Goal: Task Accomplishment & Management: Use online tool/utility

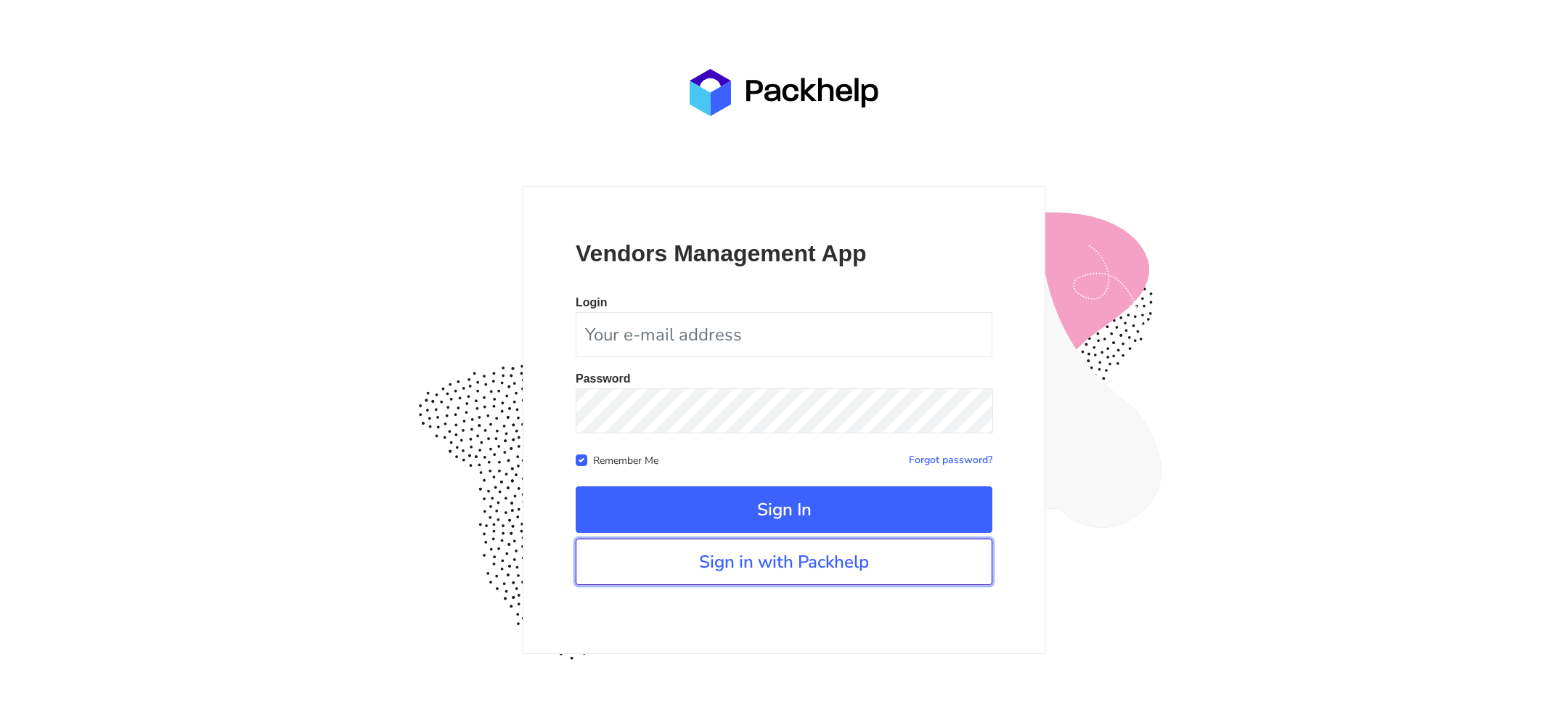
click at [777, 580] on link "Sign in with Packhelp" at bounding box center [784, 562] width 417 height 46
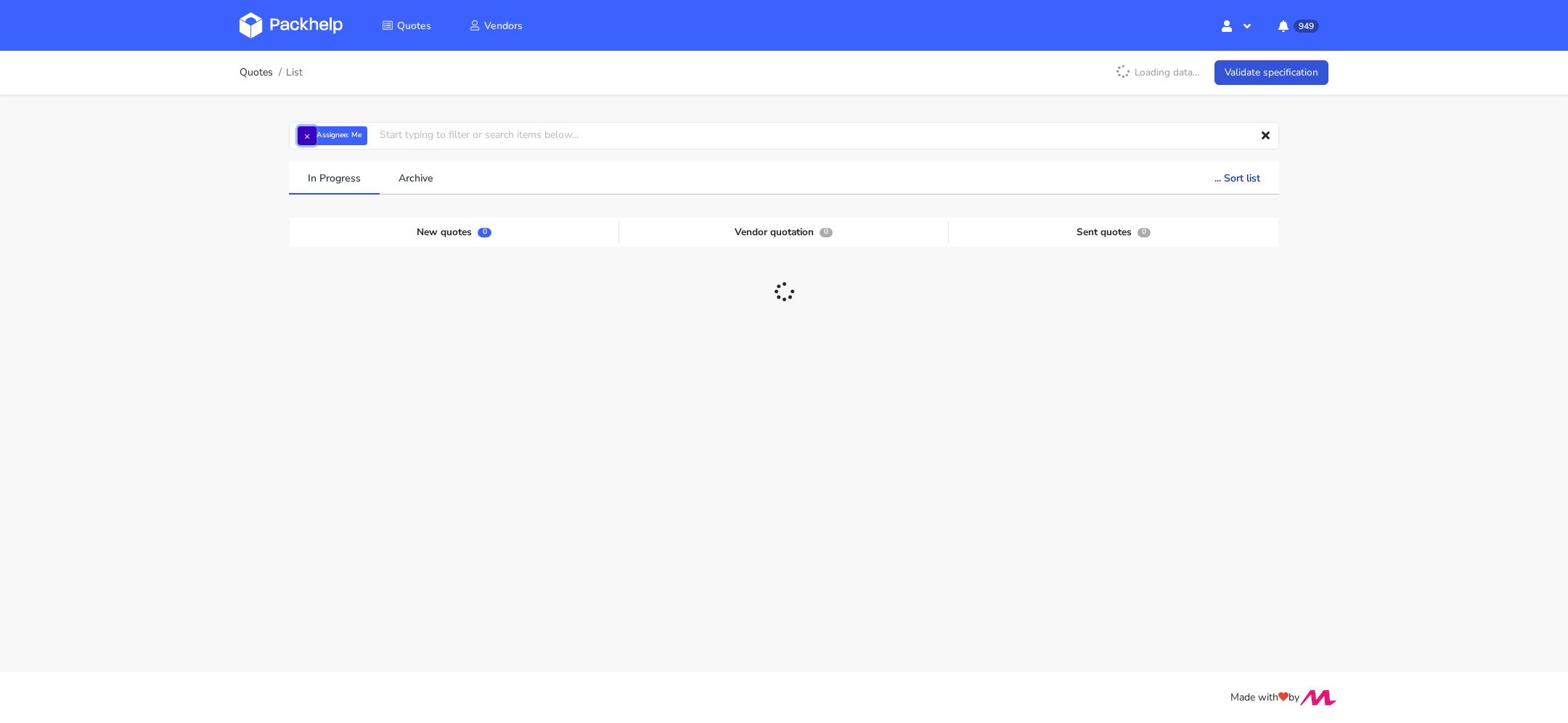
click at [301, 138] on button "×" at bounding box center [307, 136] width 19 height 19
click at [337, 138] on input "text" at bounding box center [784, 136] width 990 height 28
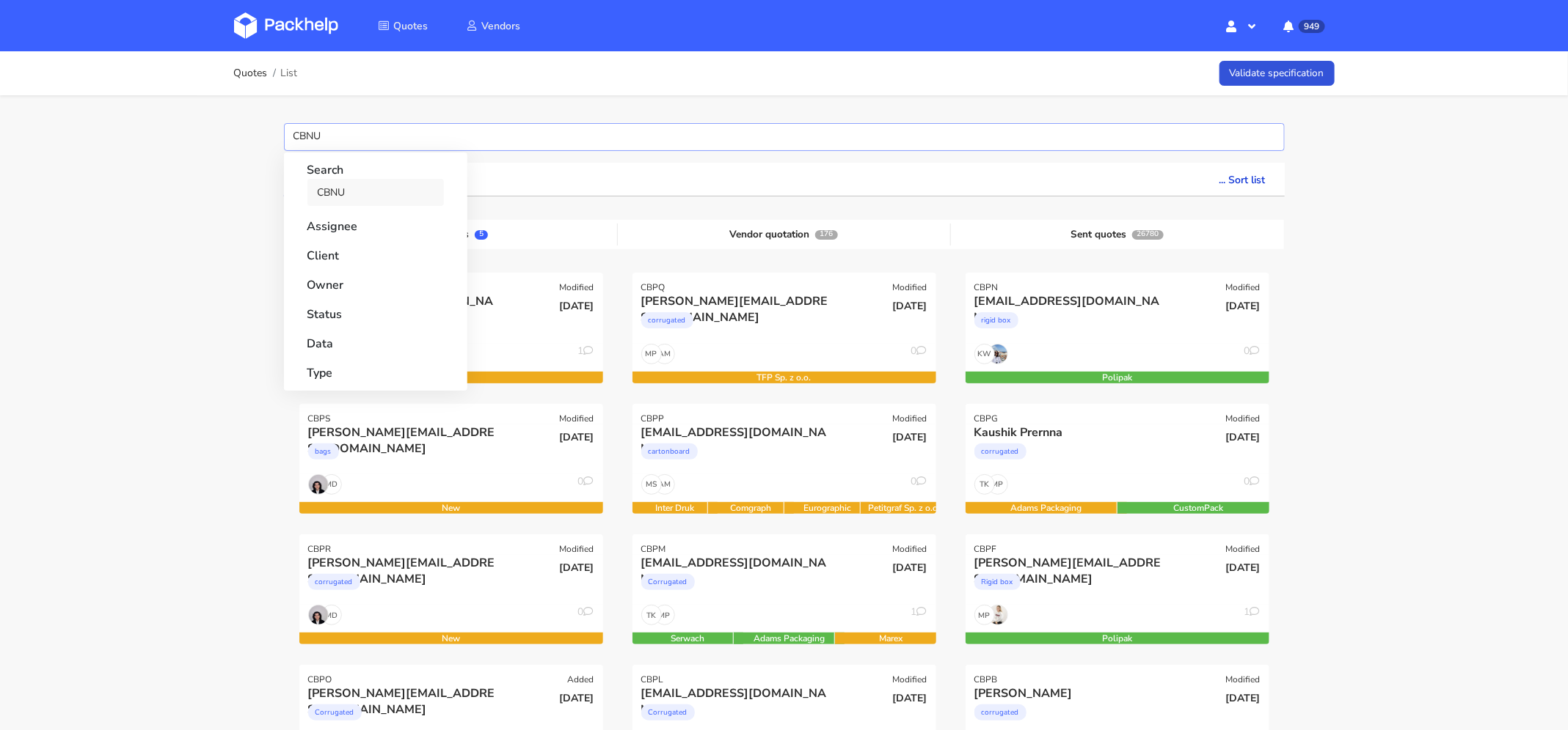
type input "CBNU"
click at [354, 187] on link "CBNU" at bounding box center [375, 192] width 136 height 27
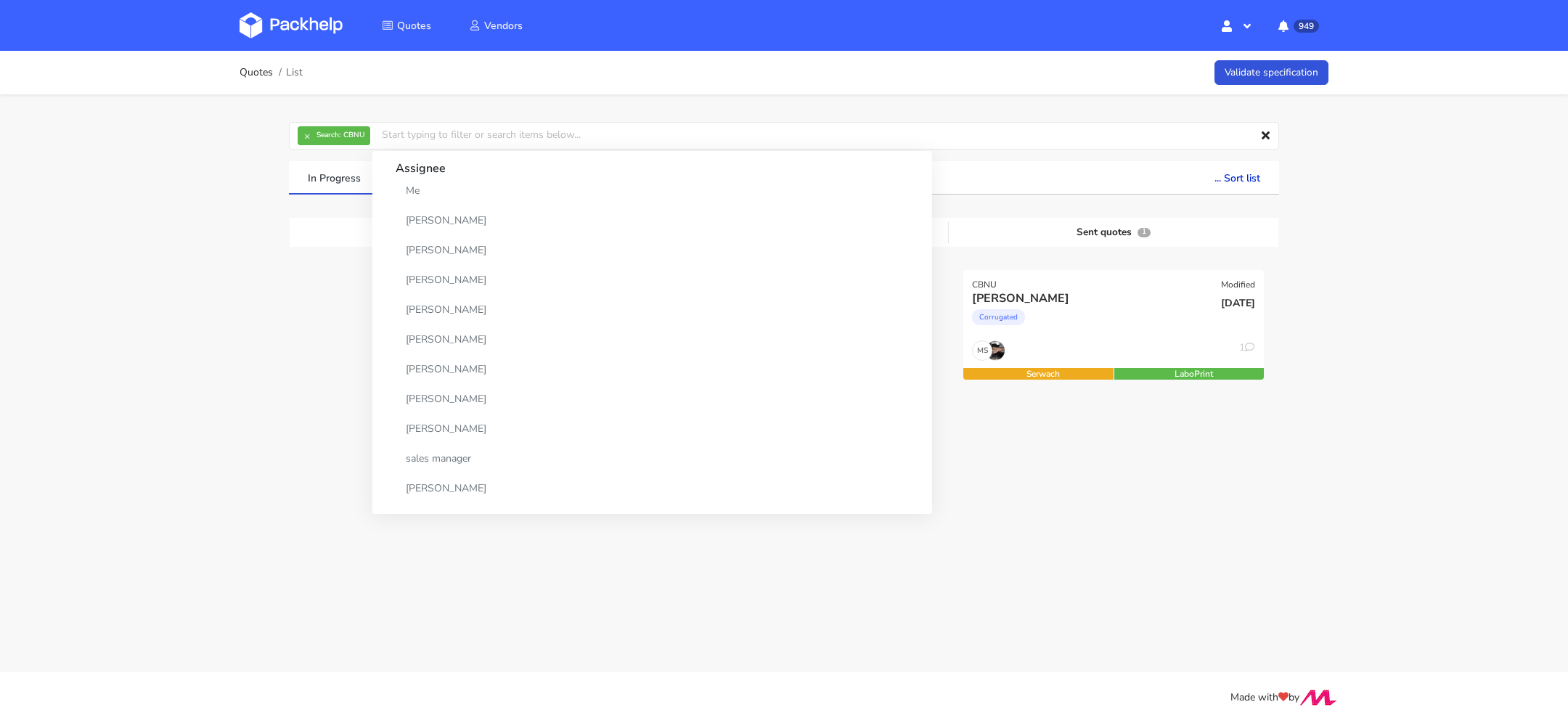
click at [140, 306] on div "Quotes List Validate specification × Search: CBNU Assignee Me Dylan Dewit Natal…" at bounding box center [784, 278] width 1568 height 454
click at [1032, 284] on div "CBNU Modified" at bounding box center [1114, 281] width 301 height 20
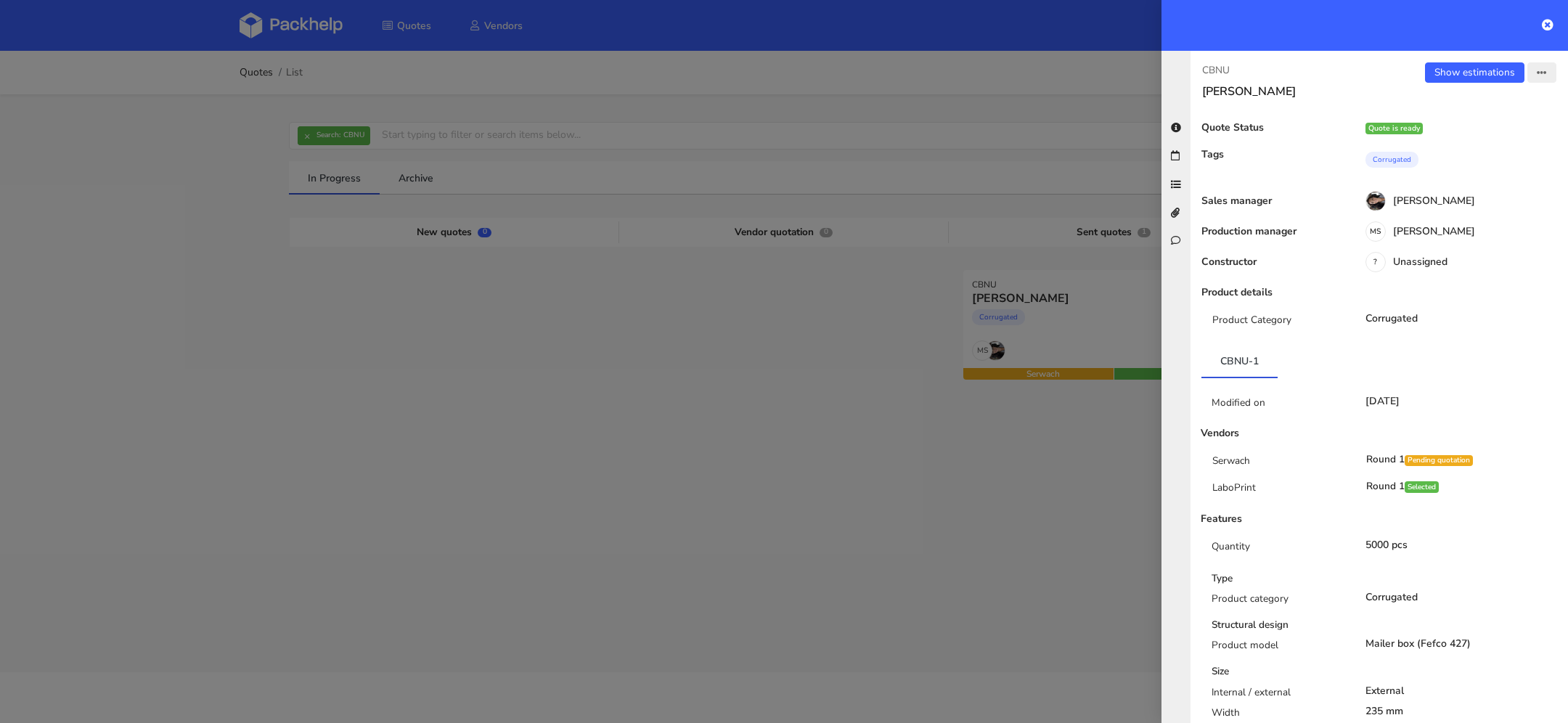
click at [1528, 78] on button "button" at bounding box center [1541, 72] width 29 height 20
click at [1482, 101] on link "View quote" at bounding box center [1495, 102] width 128 height 24
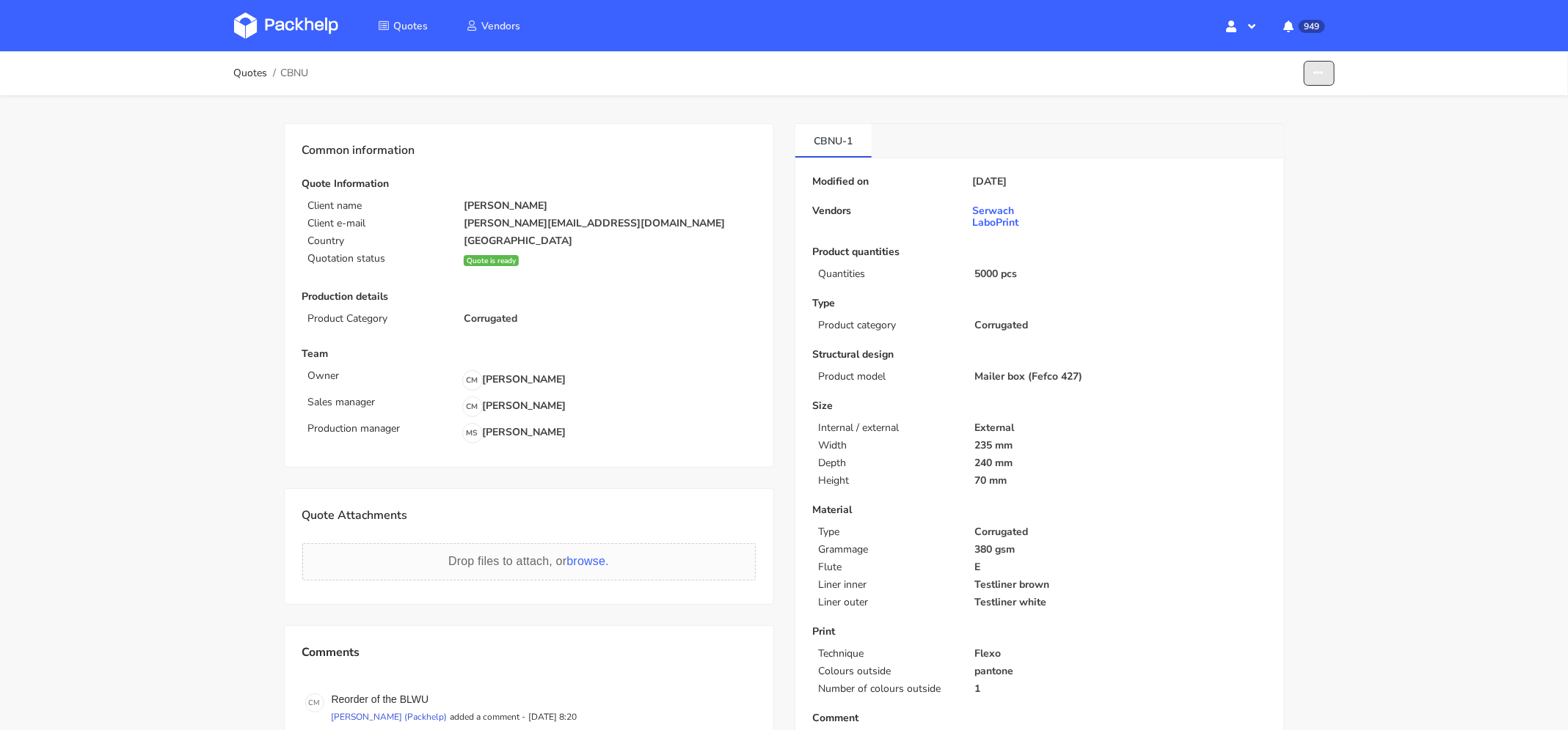
click at [1309, 77] on button "button" at bounding box center [1319, 73] width 31 height 25
click at [1309, 158] on link "Show estimations" at bounding box center [1263, 160] width 130 height 24
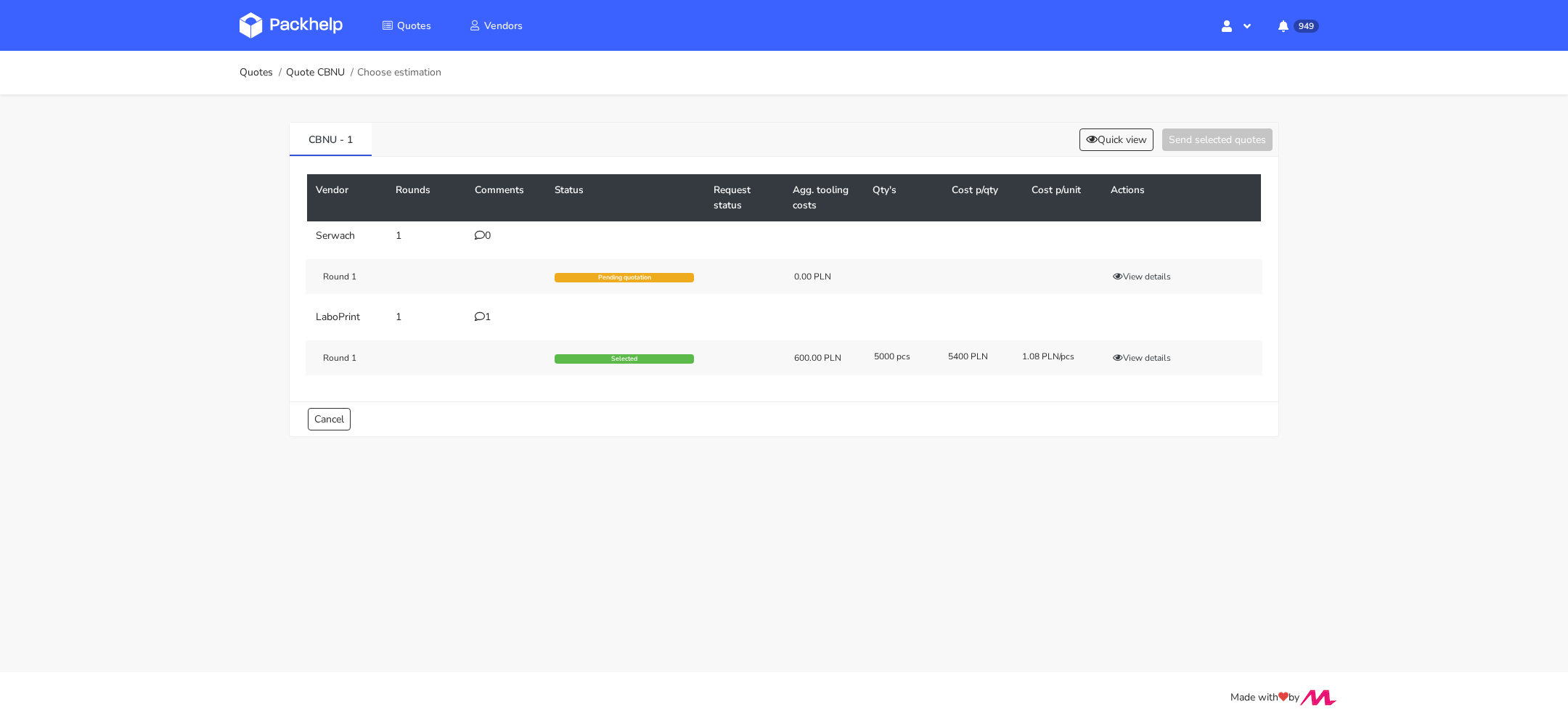
click at [311, 28] on img at bounding box center [291, 25] width 103 height 26
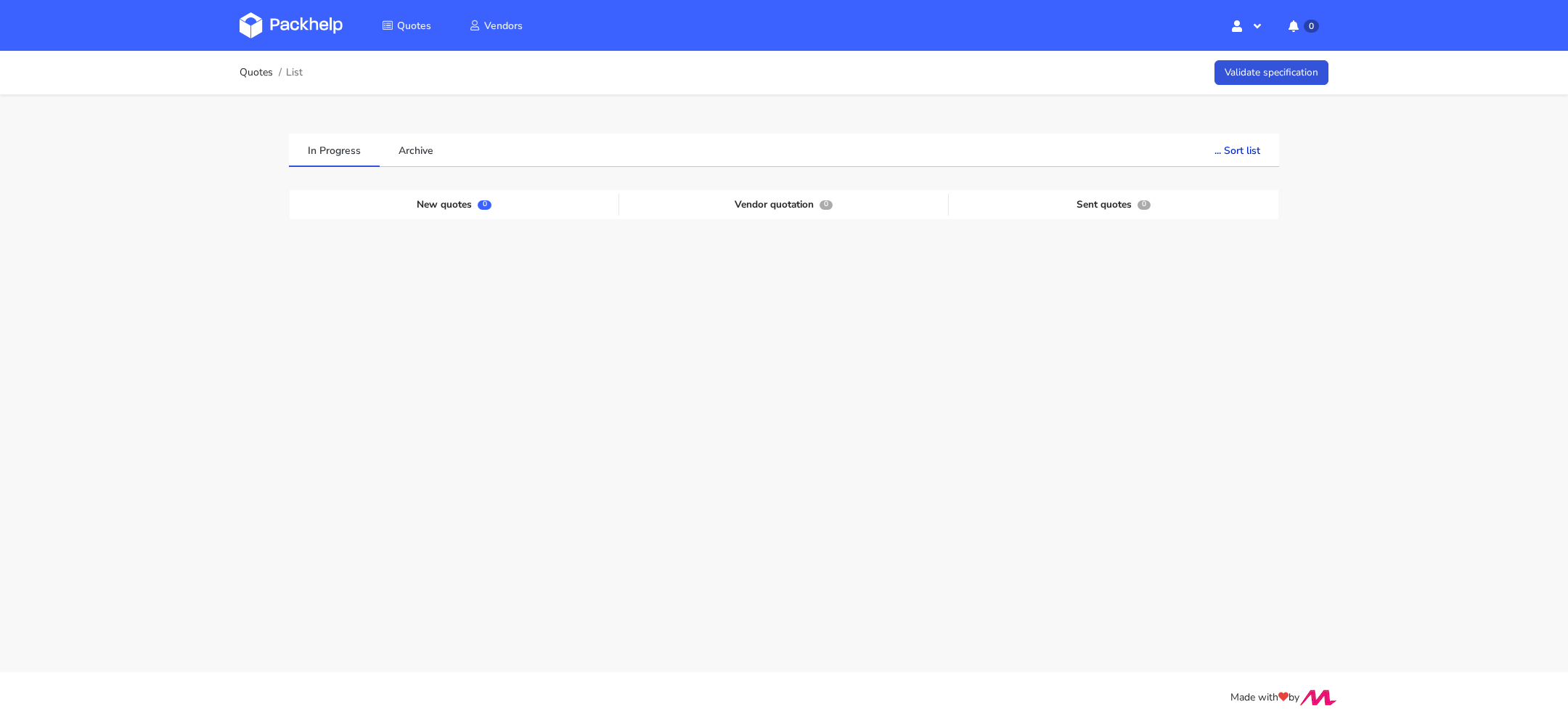
click at [310, 24] on img at bounding box center [291, 25] width 103 height 26
click at [317, 33] on img at bounding box center [291, 25] width 103 height 26
click at [358, 163] on link "In Progress" at bounding box center [334, 150] width 91 height 32
click at [309, 32] on img at bounding box center [291, 25] width 103 height 26
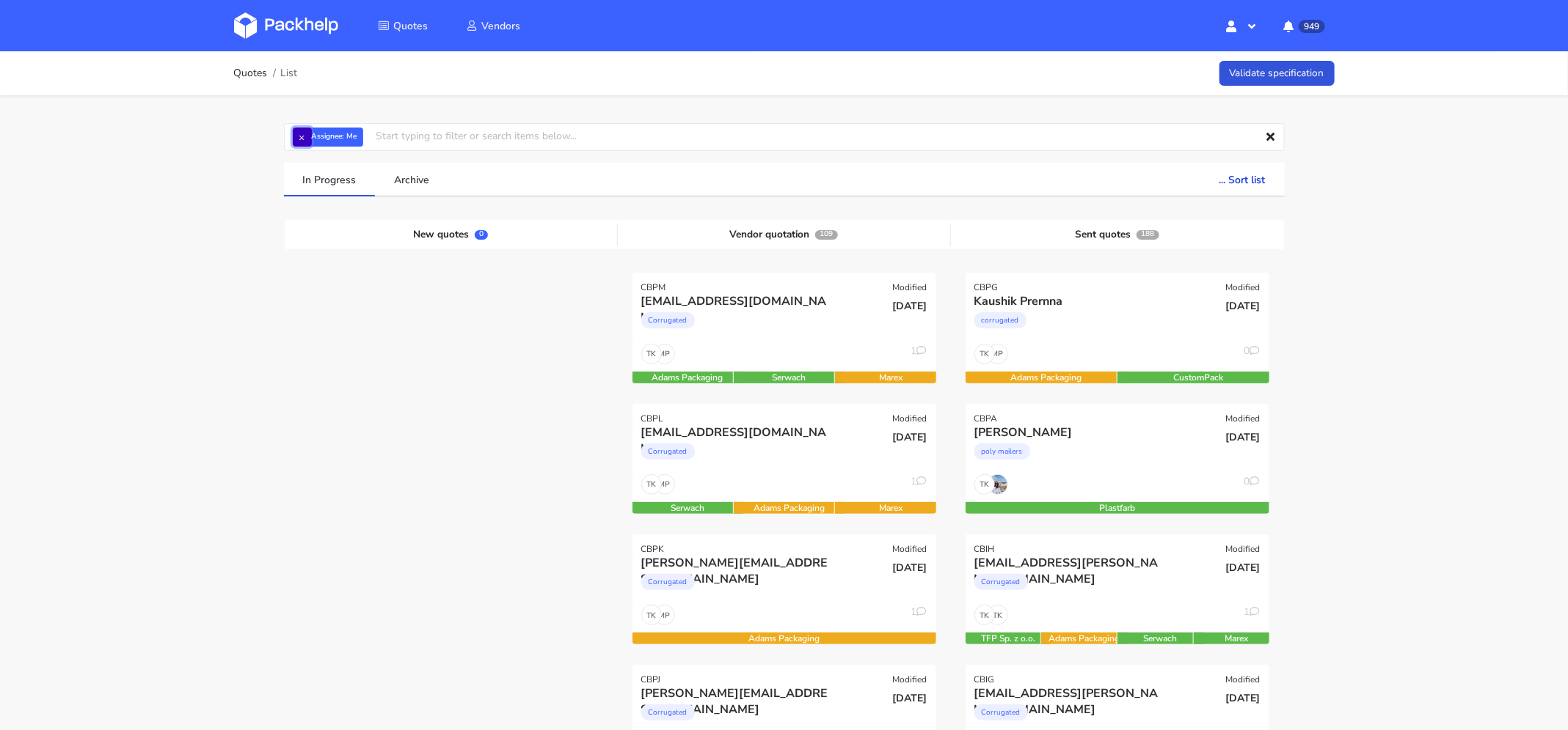
click at [305, 137] on button "×" at bounding box center [302, 137] width 19 height 19
click at [394, 134] on input "text" at bounding box center [784, 137] width 1001 height 28
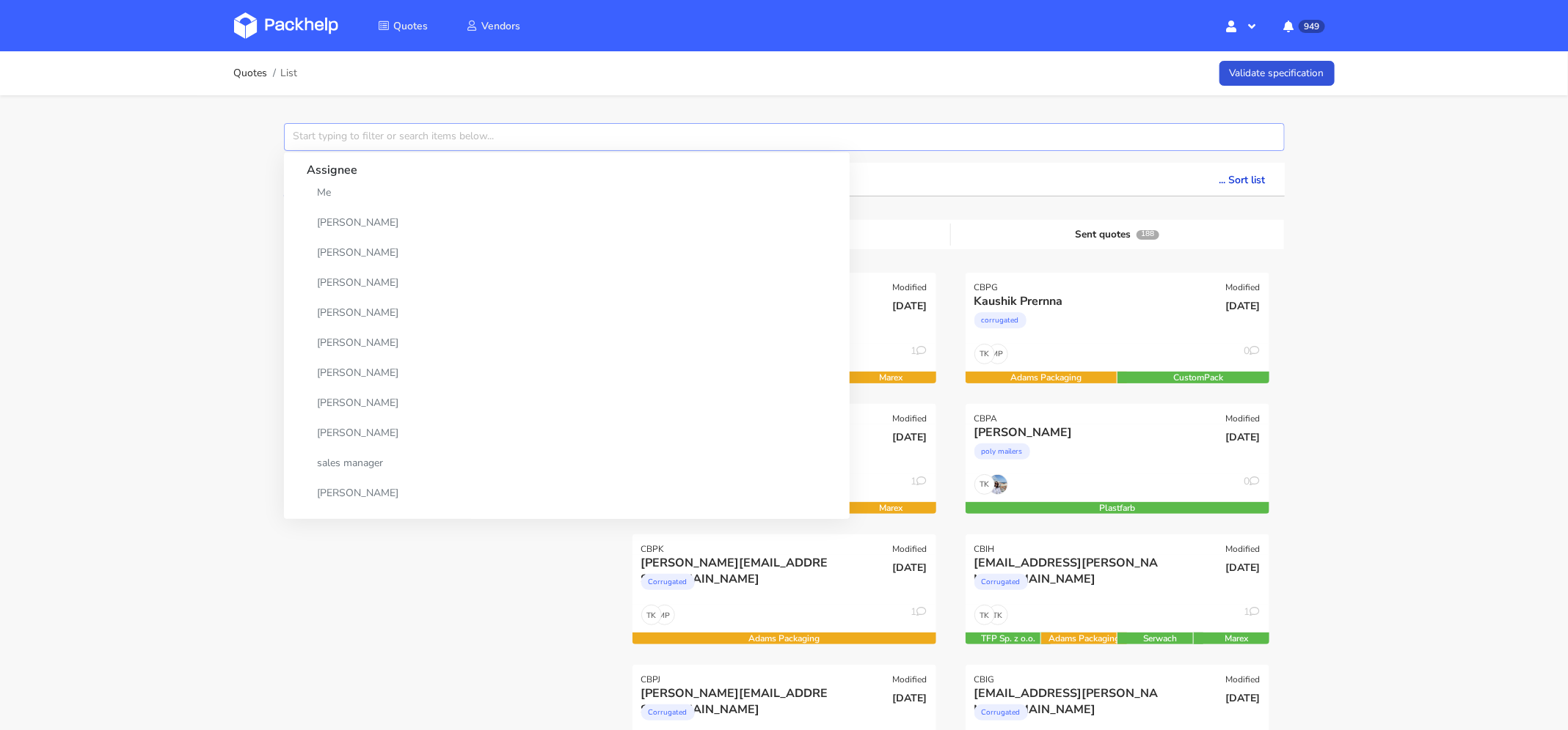
paste input "CBNT"
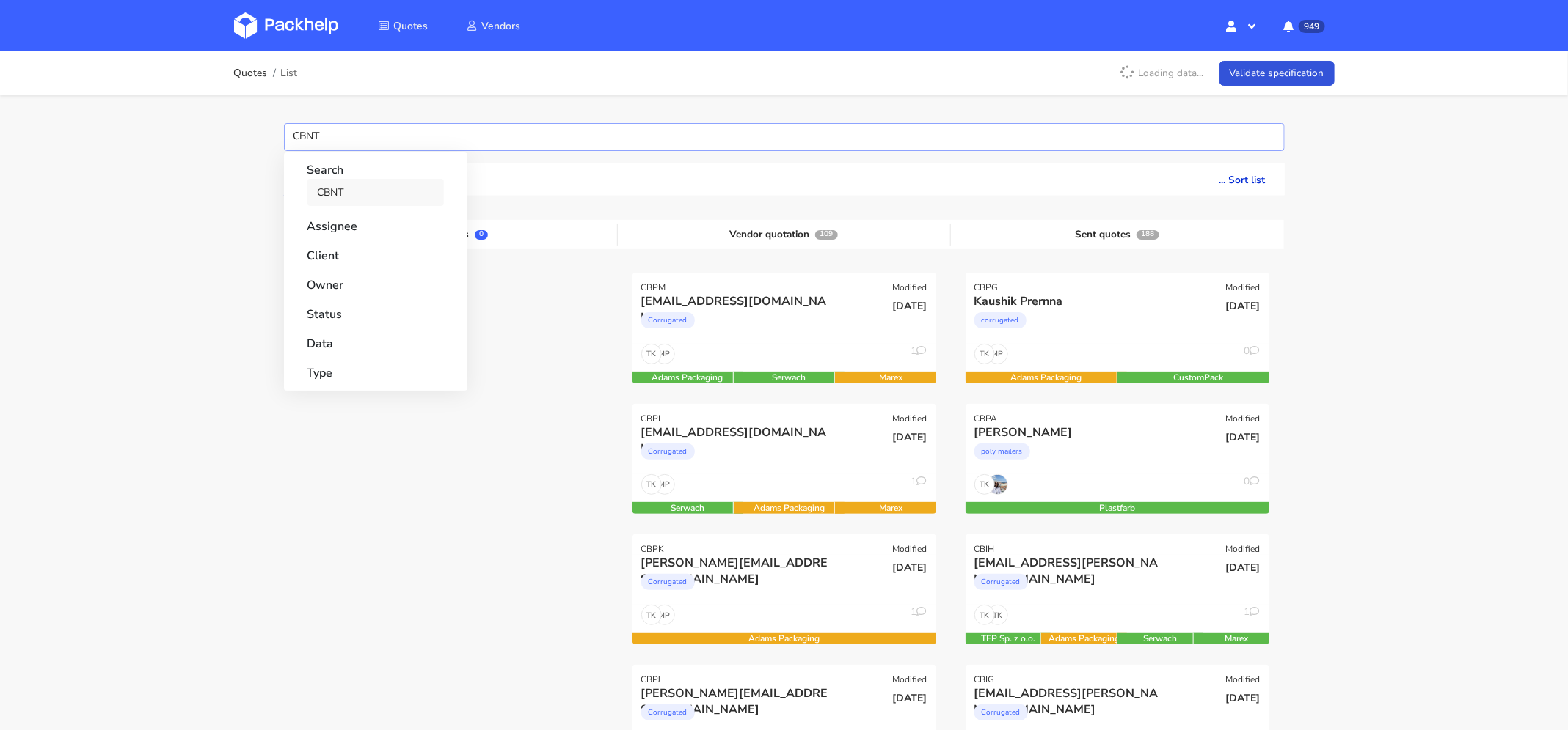
type input "CBNT"
click at [368, 184] on link "CBNT" at bounding box center [375, 192] width 136 height 27
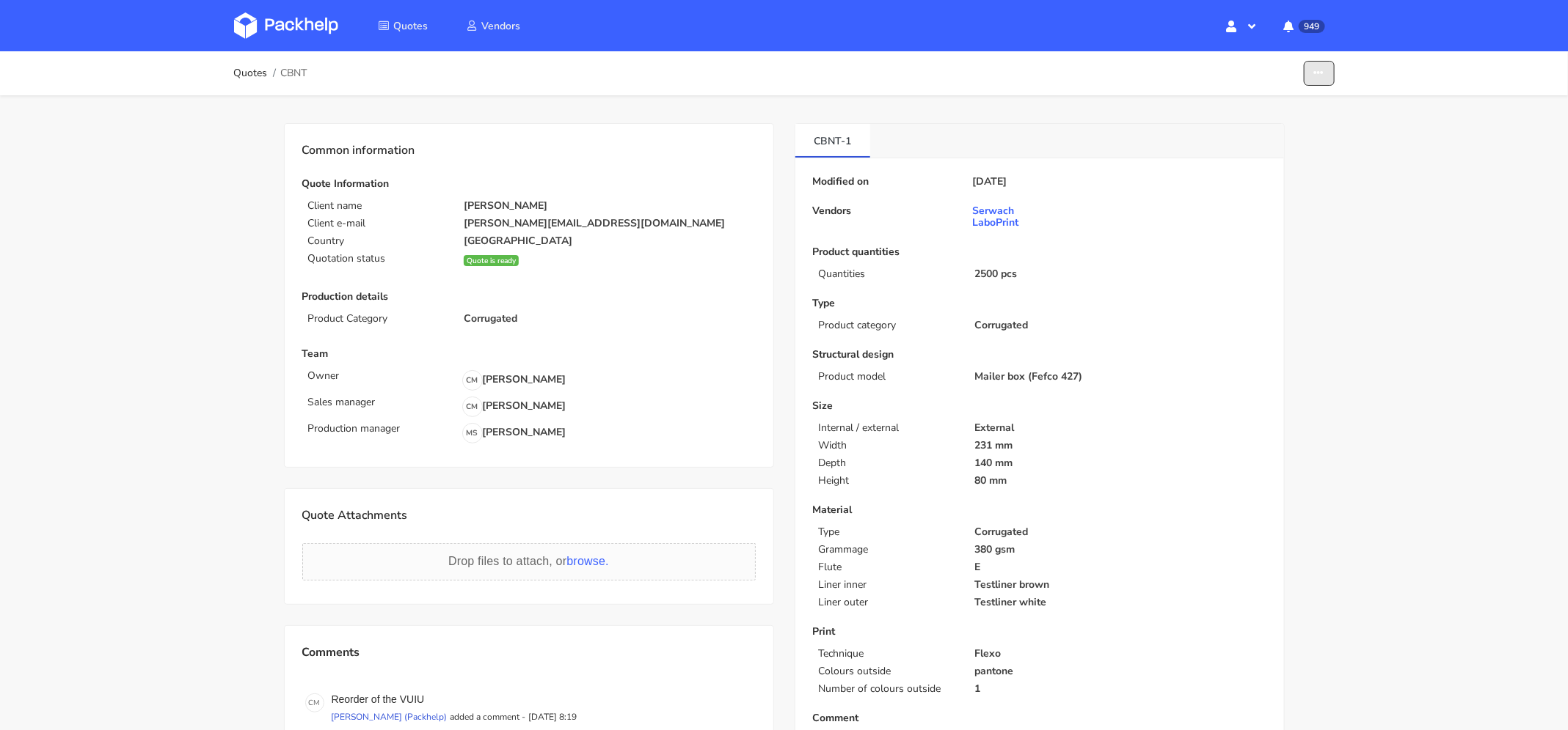
click at [1329, 72] on button "button" at bounding box center [1319, 73] width 31 height 25
click at [1271, 154] on link "Show estimations" at bounding box center [1263, 160] width 130 height 24
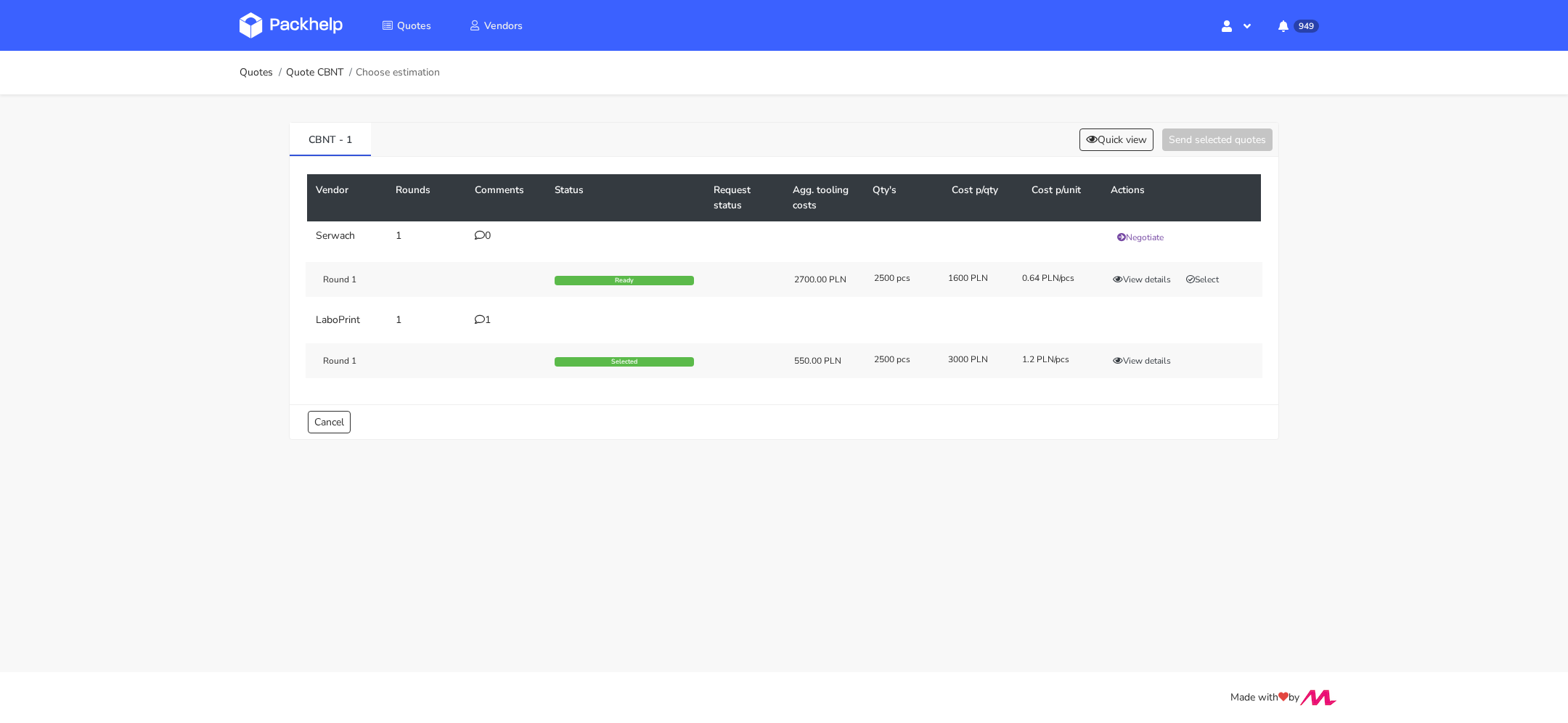
click at [1151, 349] on div "Round 1 Selected 550.00 PLN 2500 pcs 3000 PLN 1.2 PLN/pcs View details" at bounding box center [784, 362] width 957 height 35
click at [1148, 361] on button "View details" at bounding box center [1142, 362] width 72 height 15
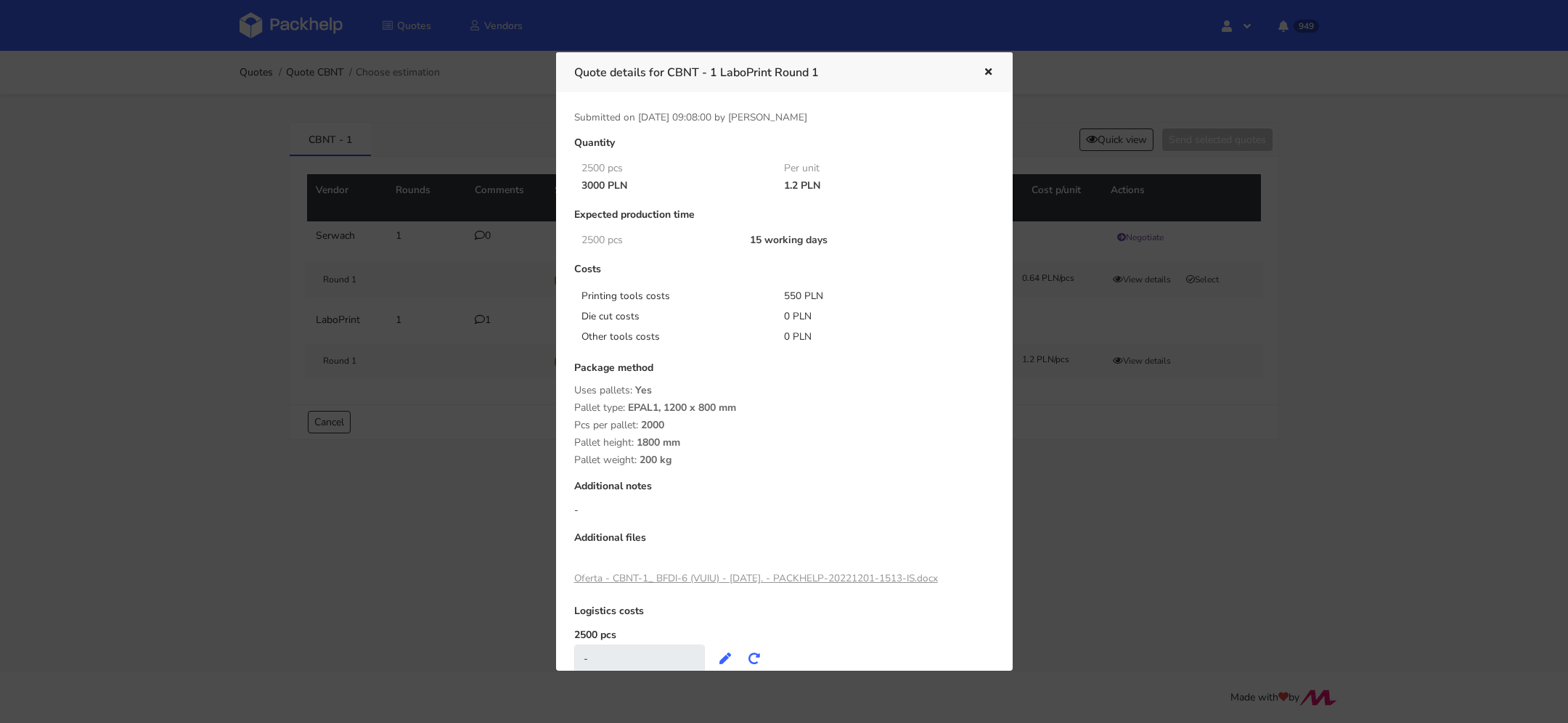
click at [987, 74] on icon "button" at bounding box center [987, 72] width 12 height 10
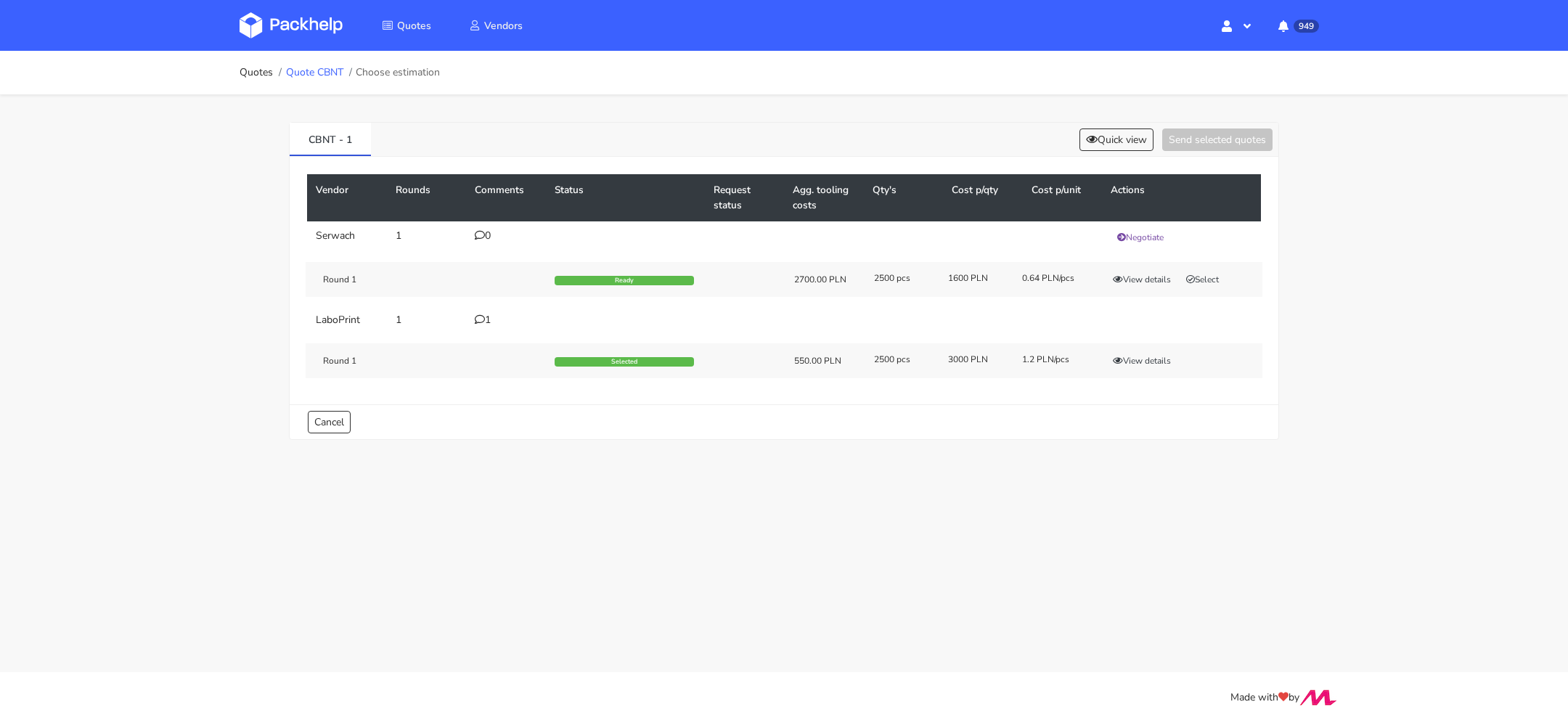
click at [325, 77] on link "Quote CBNT" at bounding box center [315, 72] width 58 height 12
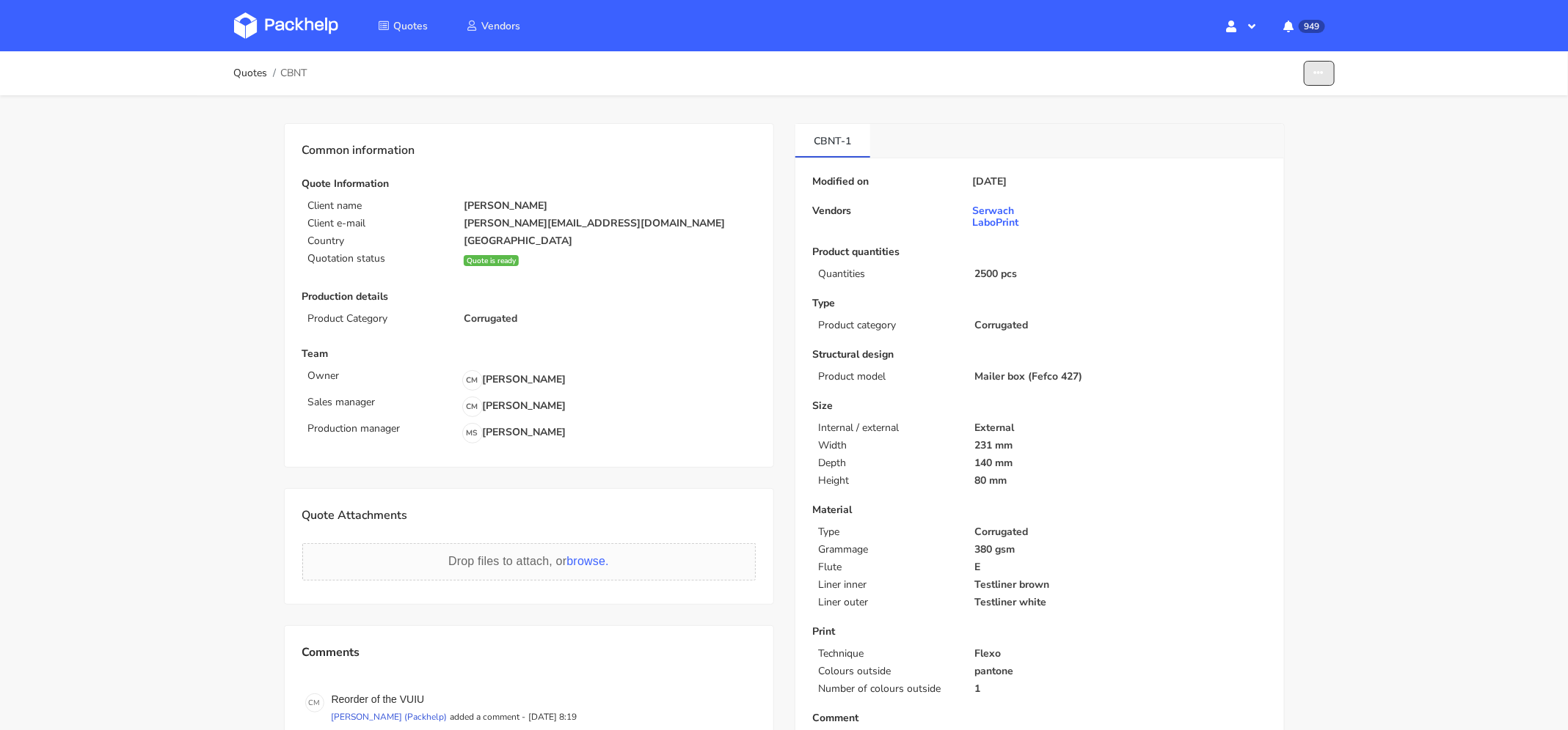
click at [1314, 80] on button "button" at bounding box center [1319, 73] width 31 height 25
click at [1290, 158] on link "Show estimations" at bounding box center [1263, 160] width 130 height 24
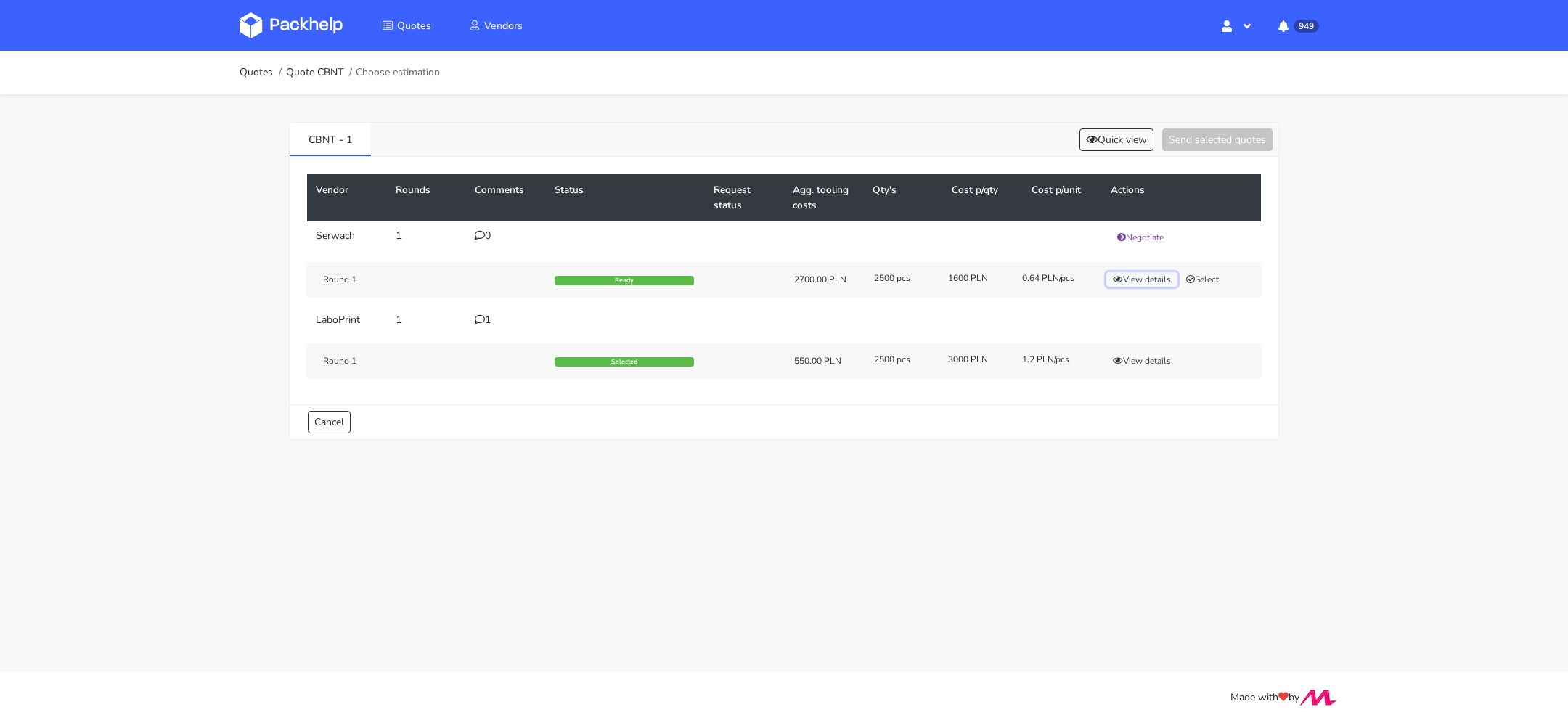
click at [1130, 280] on button "View details" at bounding box center [1142, 280] width 72 height 15
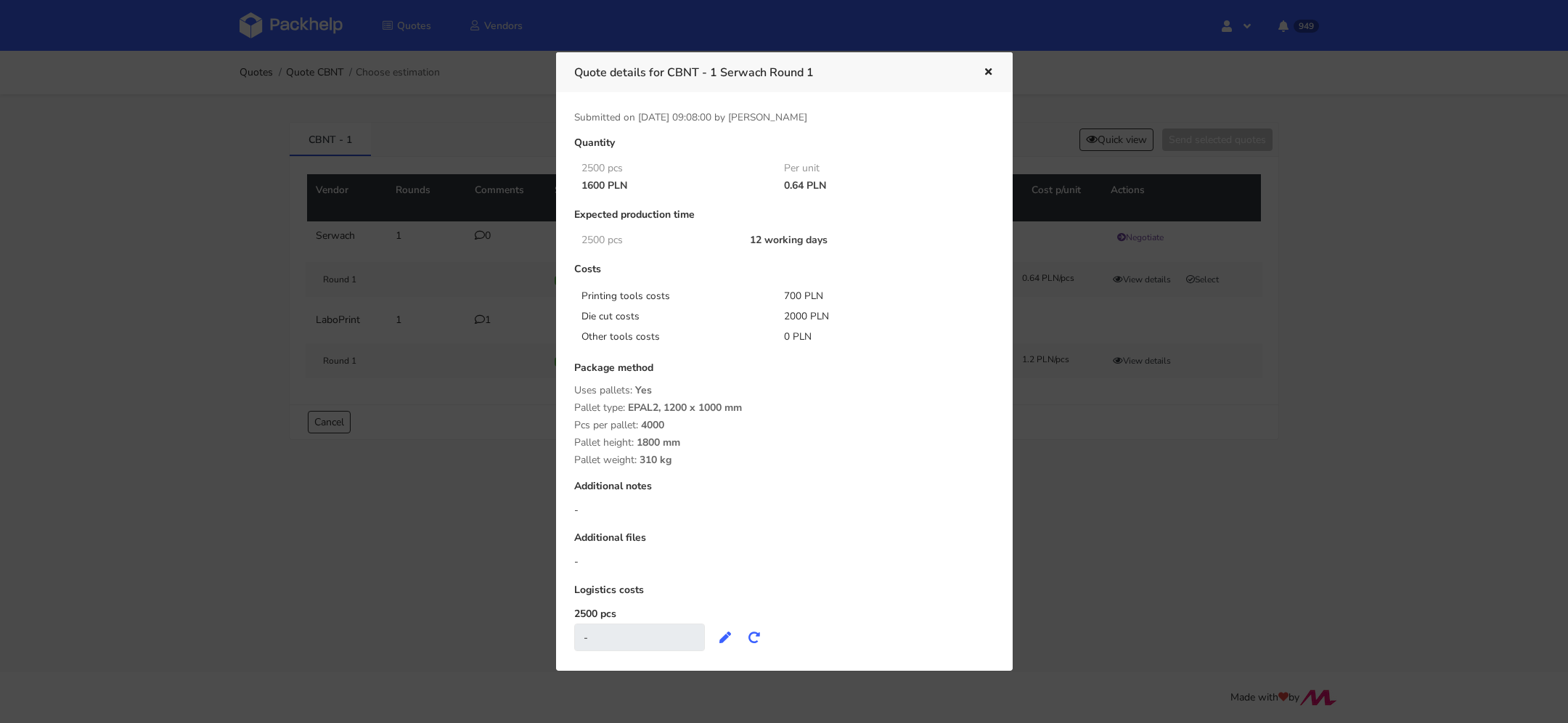
click at [992, 69] on icon "button" at bounding box center [987, 72] width 12 height 10
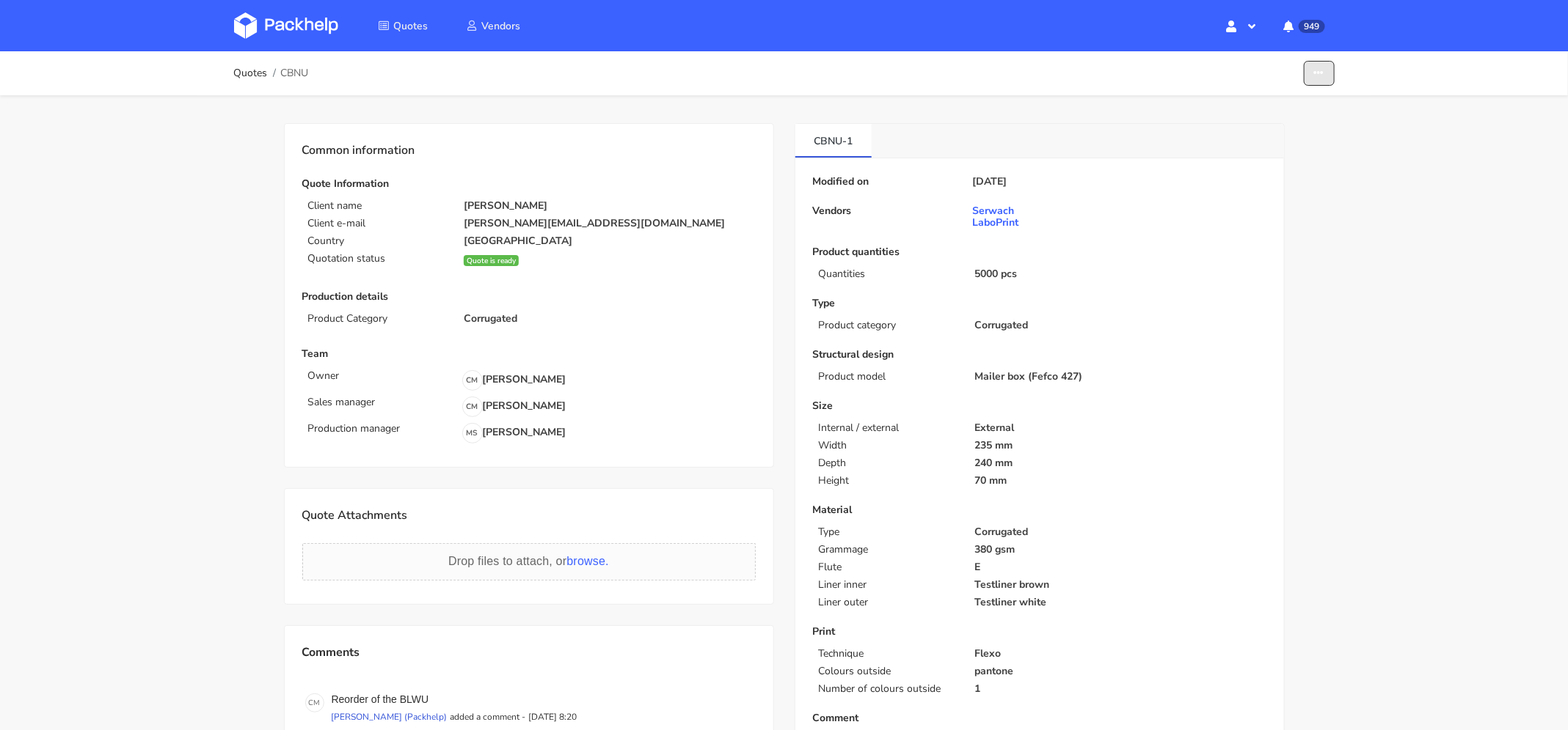
click at [1321, 81] on button "button" at bounding box center [1319, 73] width 31 height 25
click at [1299, 156] on link "Show estimations" at bounding box center [1263, 160] width 130 height 24
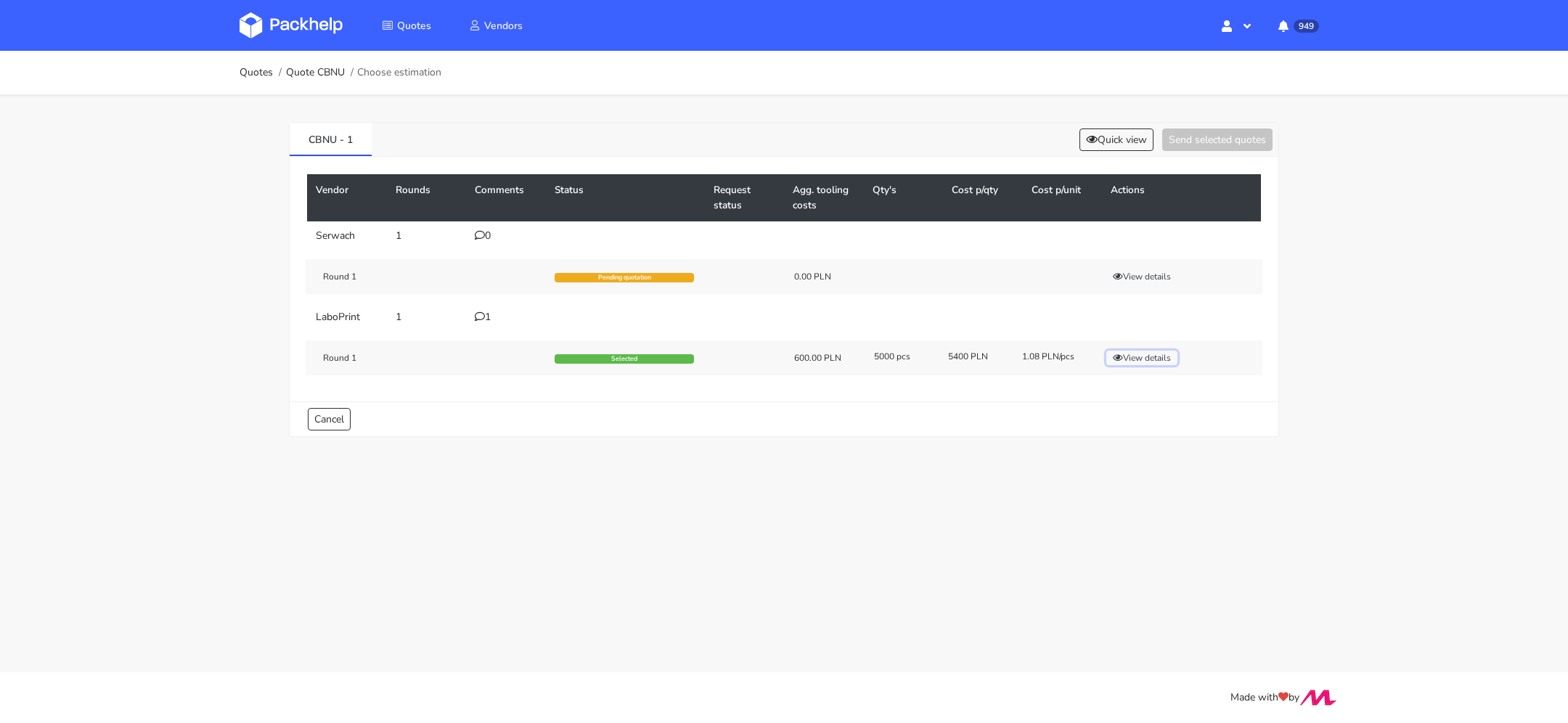
click at [1166, 357] on button "View details" at bounding box center [1142, 358] width 72 height 15
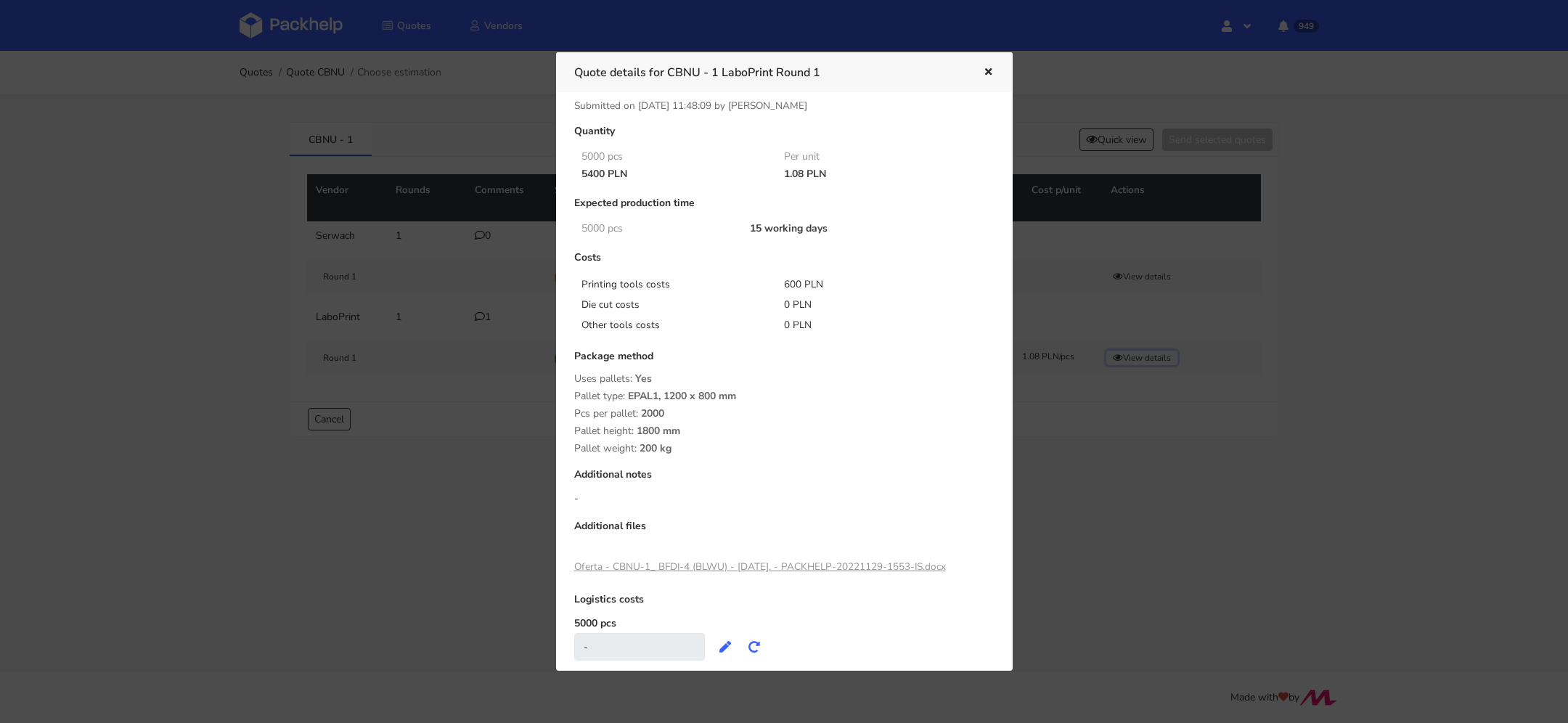
scroll to position [30, 0]
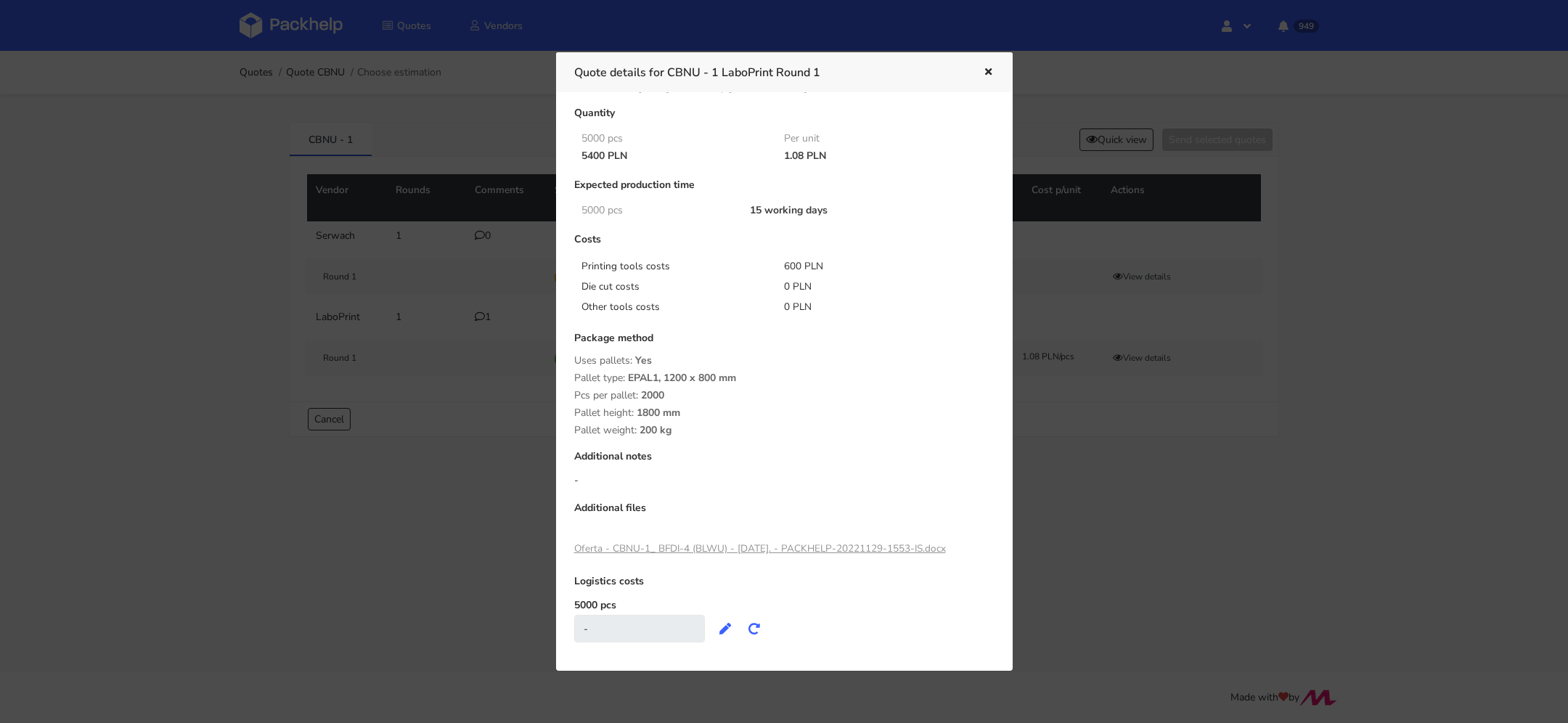
click at [987, 76] on icon "button" at bounding box center [987, 72] width 12 height 10
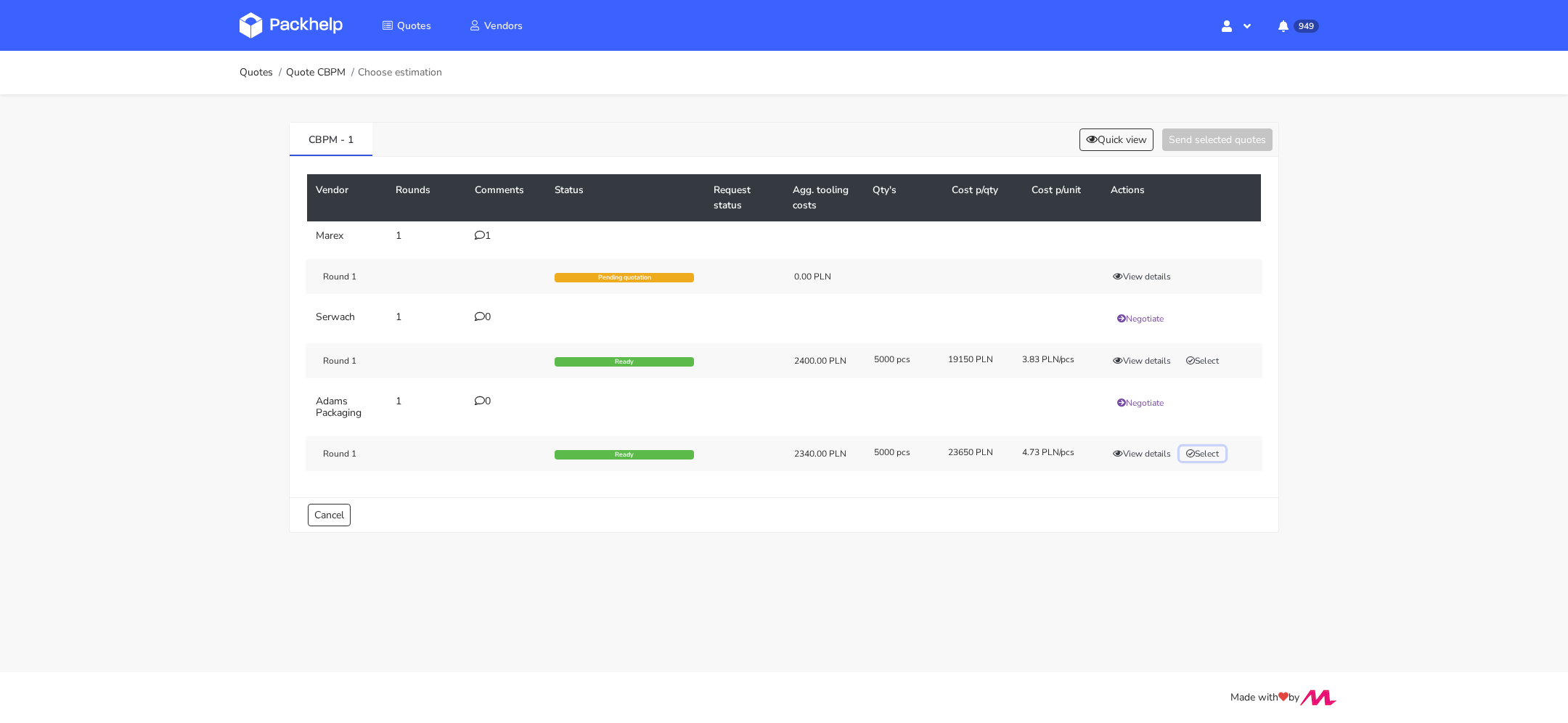
click at [1207, 453] on button "Select" at bounding box center [1202, 454] width 46 height 15
click at [1200, 140] on button "Send selected quotes ( 1 )" at bounding box center [1207, 139] width 131 height 22
click at [481, 402] on icon at bounding box center [479, 401] width 10 height 10
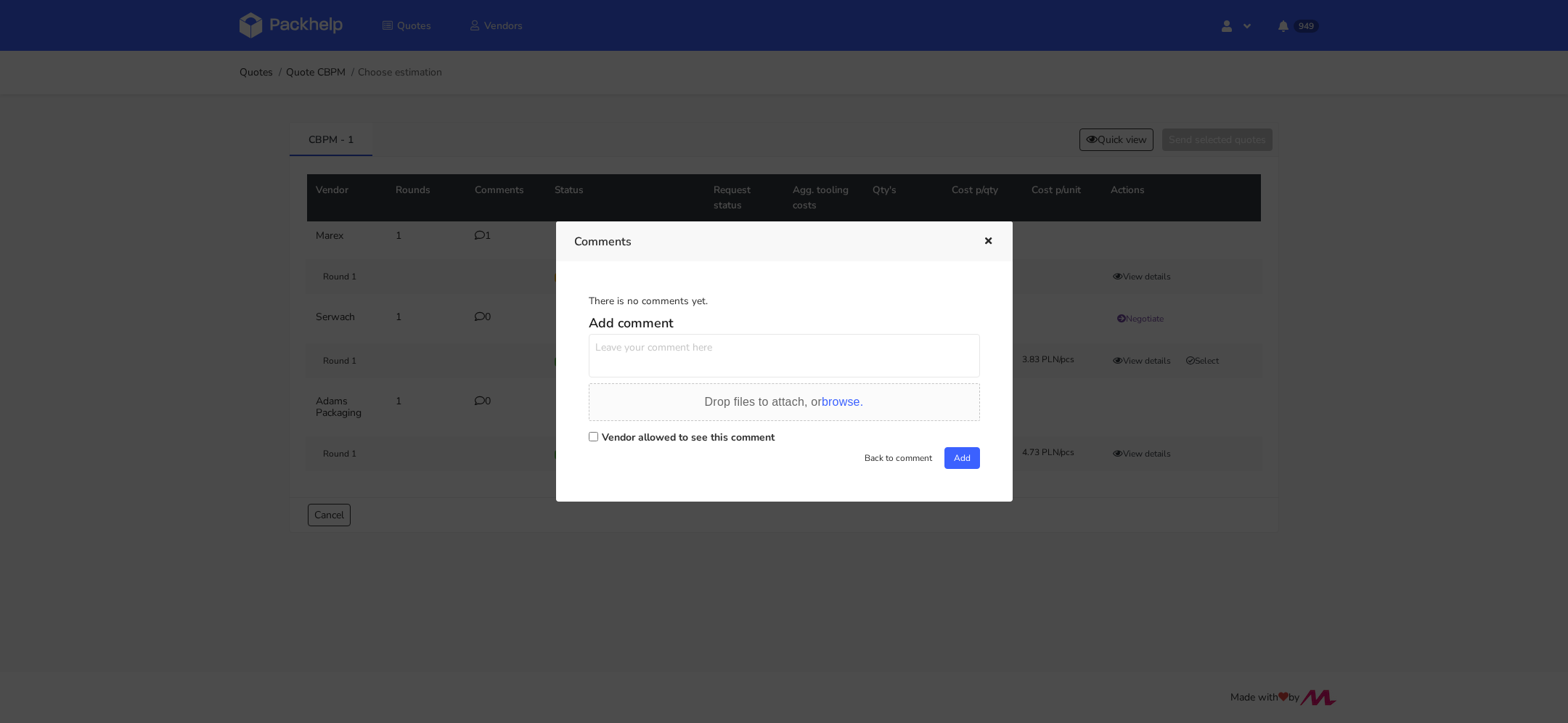
click at [986, 231] on div "Comments" at bounding box center [785, 241] width 457 height 40
click at [986, 241] on icon "button" at bounding box center [987, 242] width 12 height 10
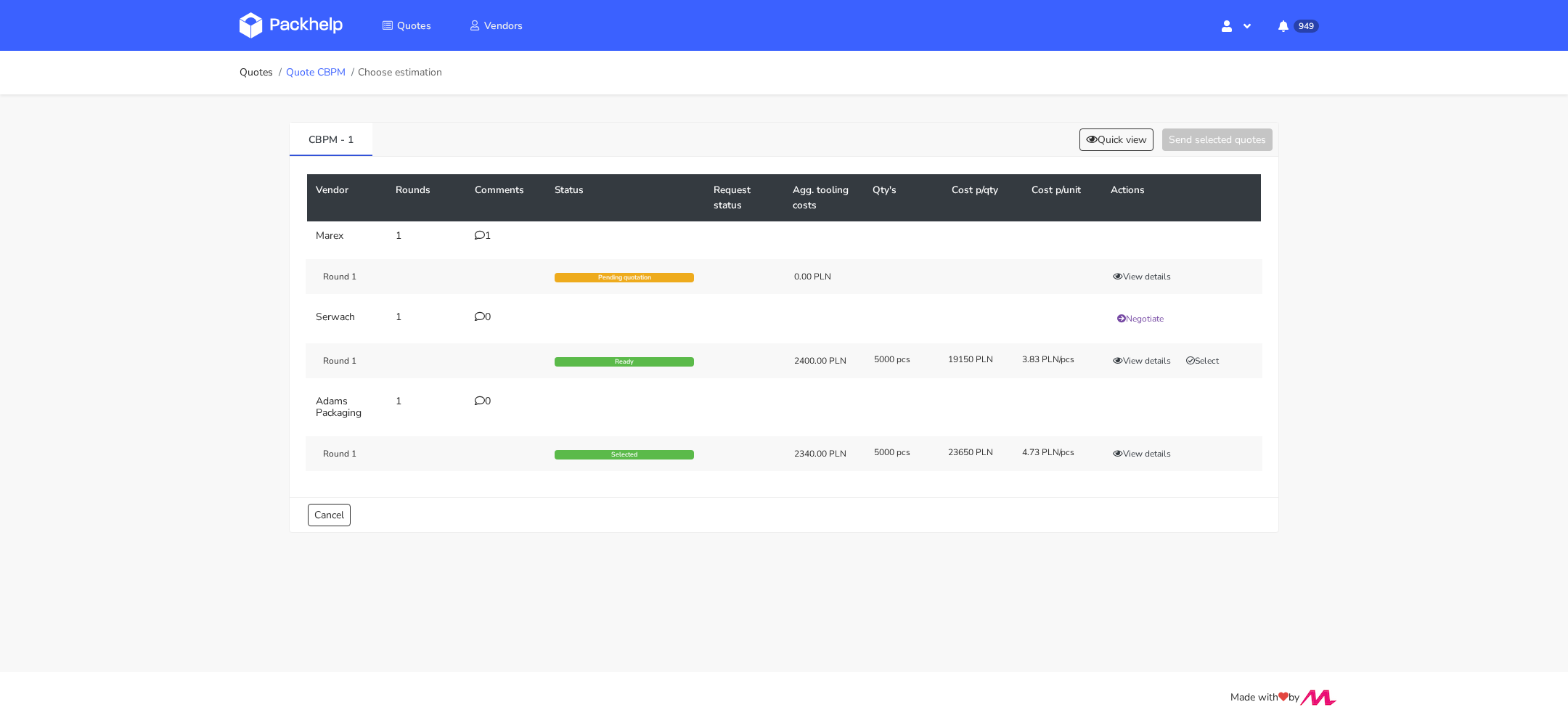
click at [345, 74] on link "Quote CBPM" at bounding box center [316, 72] width 59 height 12
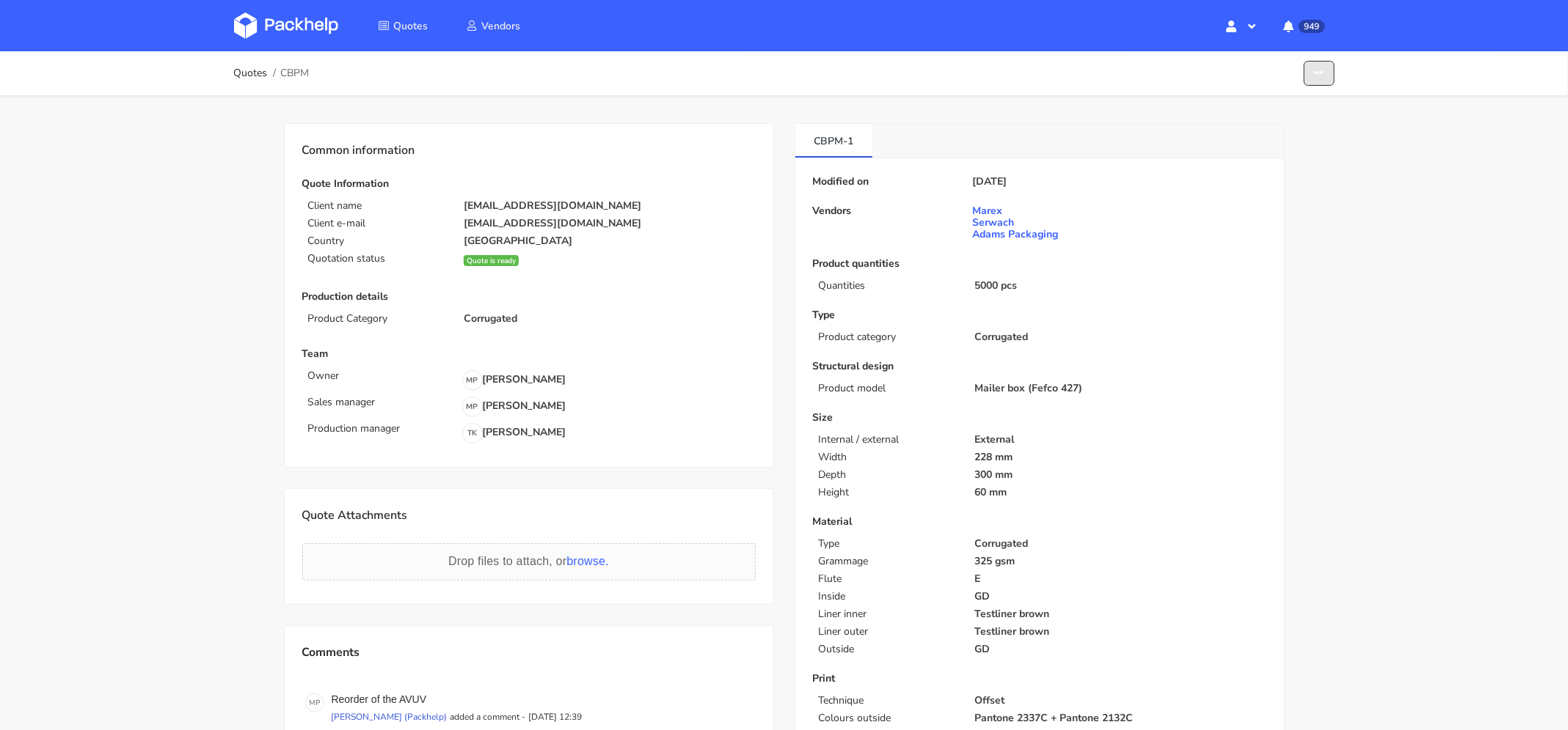
click at [1333, 65] on button "button" at bounding box center [1319, 73] width 31 height 25
click at [1282, 156] on link "Show estimations" at bounding box center [1263, 160] width 130 height 24
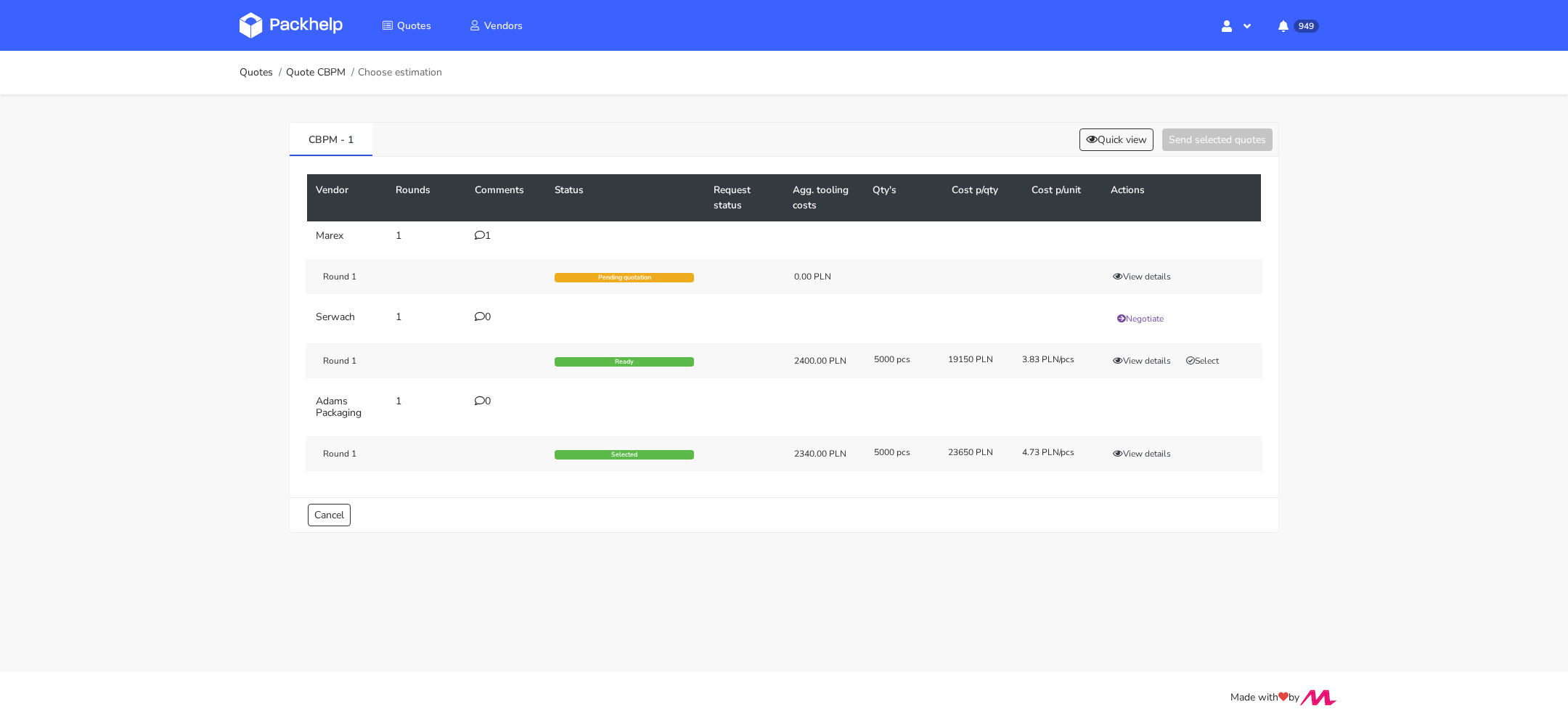
click at [489, 231] on div "1" at bounding box center [505, 236] width 62 height 12
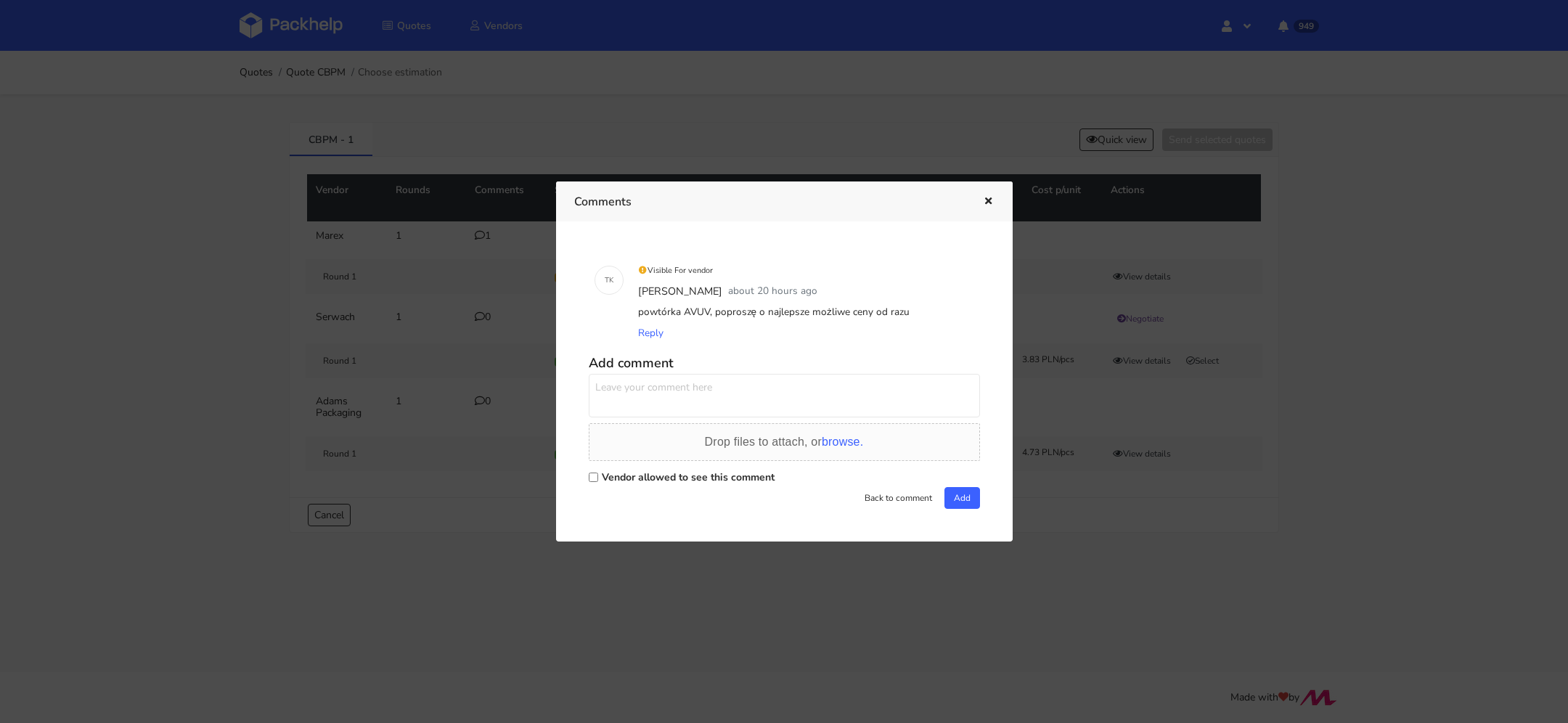
drag, startPoint x: 919, startPoint y: 151, endPoint x: 960, endPoint y: 205, distance: 67.8
click at [919, 151] on div at bounding box center [784, 362] width 1568 height 723
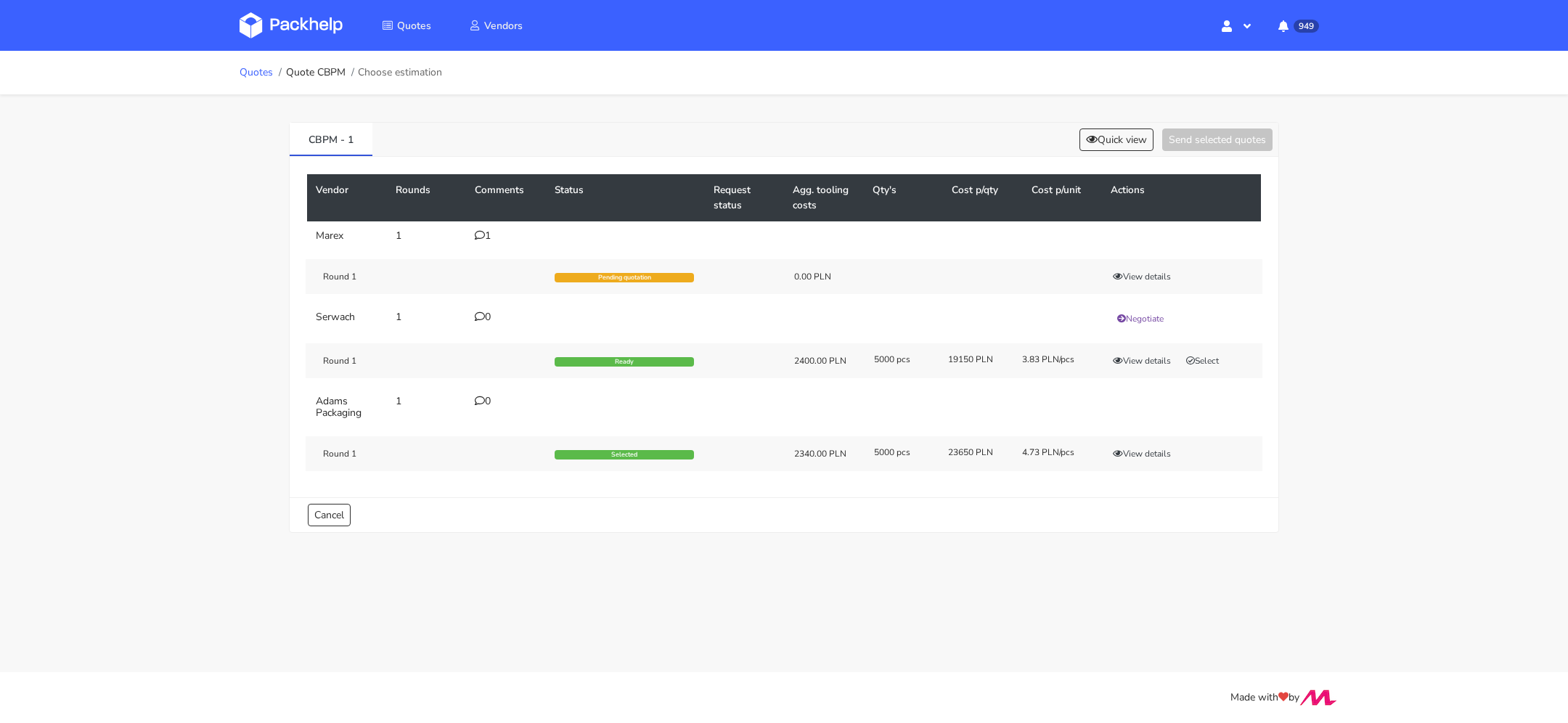
click at [259, 72] on link "Quotes" at bounding box center [256, 72] width 33 height 12
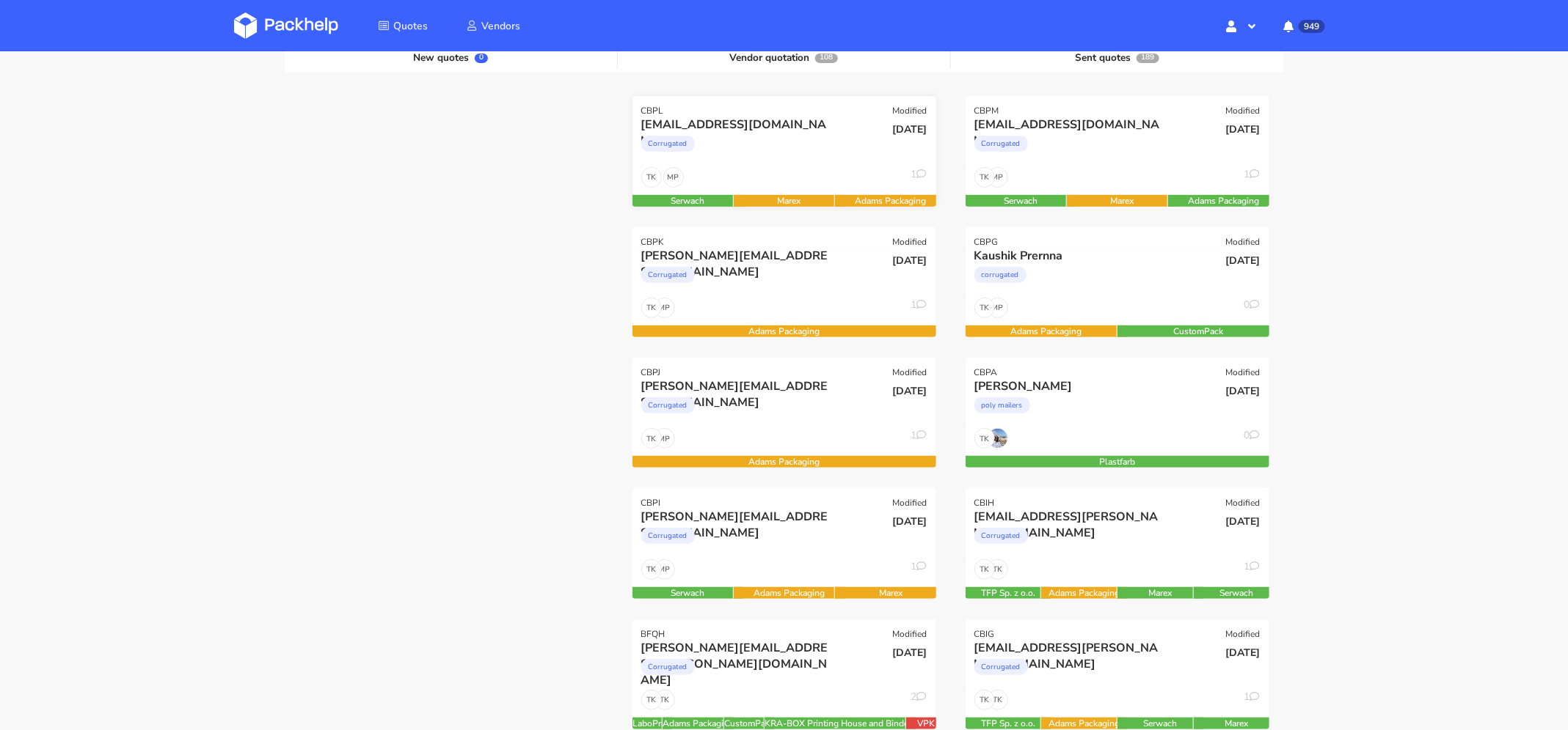
scroll to position [189, 0]
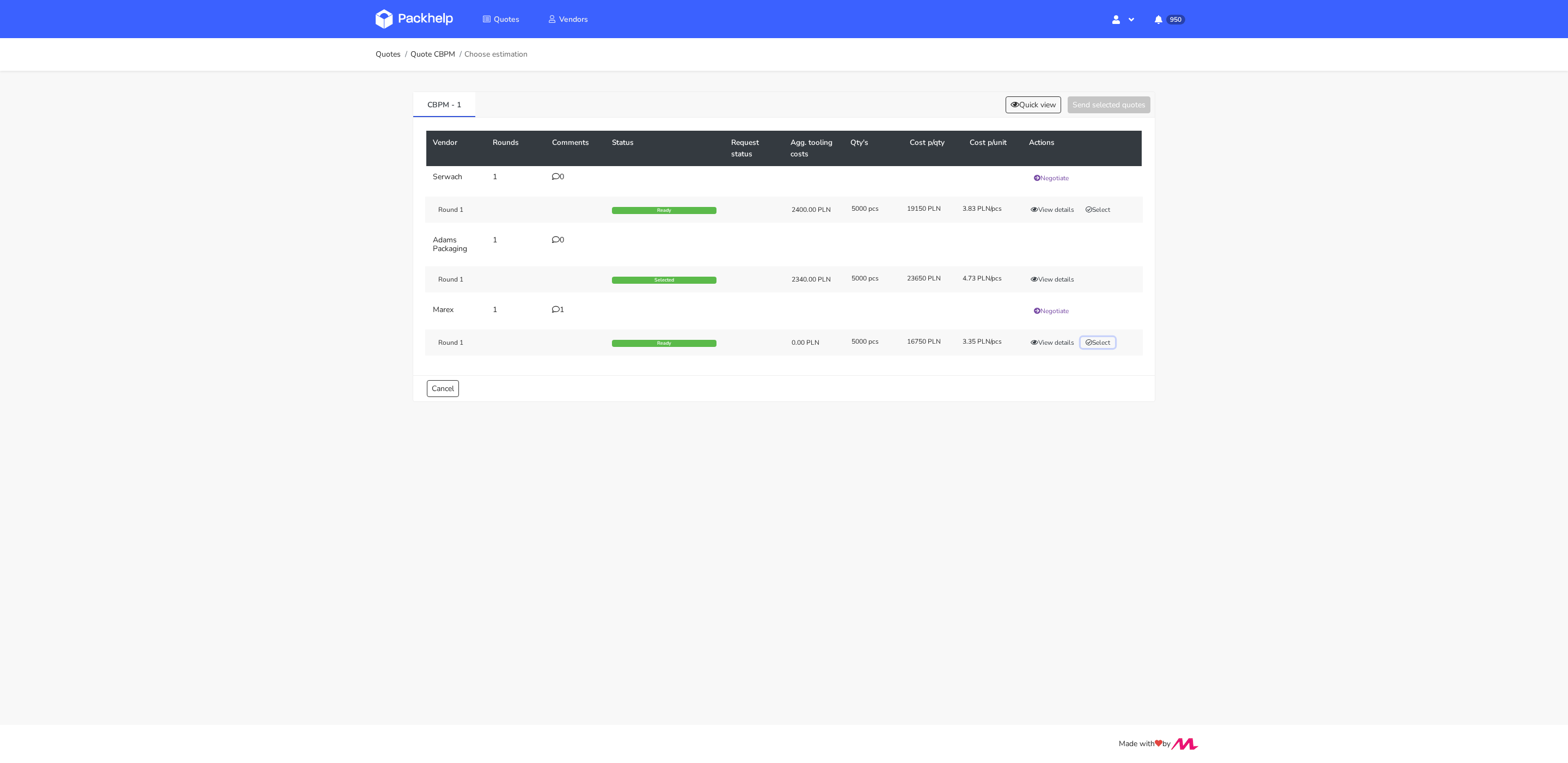
click at [1108, 340] on button "Select" at bounding box center [1097, 343] width 34 height 11
click at [1100, 102] on button "Send selected quotes ( 1 )" at bounding box center [1101, 105] width 98 height 17
click at [1103, 339] on button "Select" at bounding box center [1097, 343] width 34 height 11
click at [1072, 105] on button "Send selected quotes ( 1 )" at bounding box center [1101, 105] width 98 height 17
